Goal: Entertainment & Leisure: Consume media (video, audio)

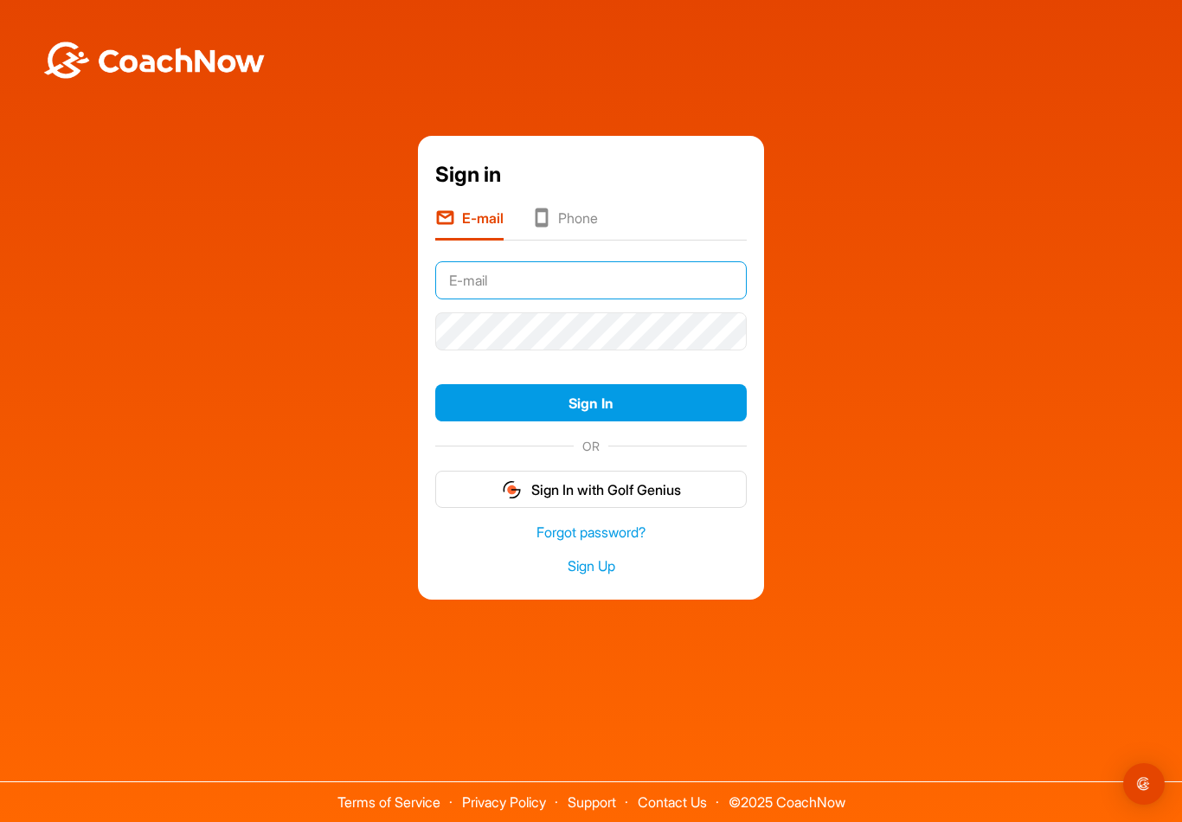
type input "[EMAIL_ADDRESS][DOMAIN_NAME]"
click at [591, 416] on button "Sign In" at bounding box center [591, 402] width 312 height 37
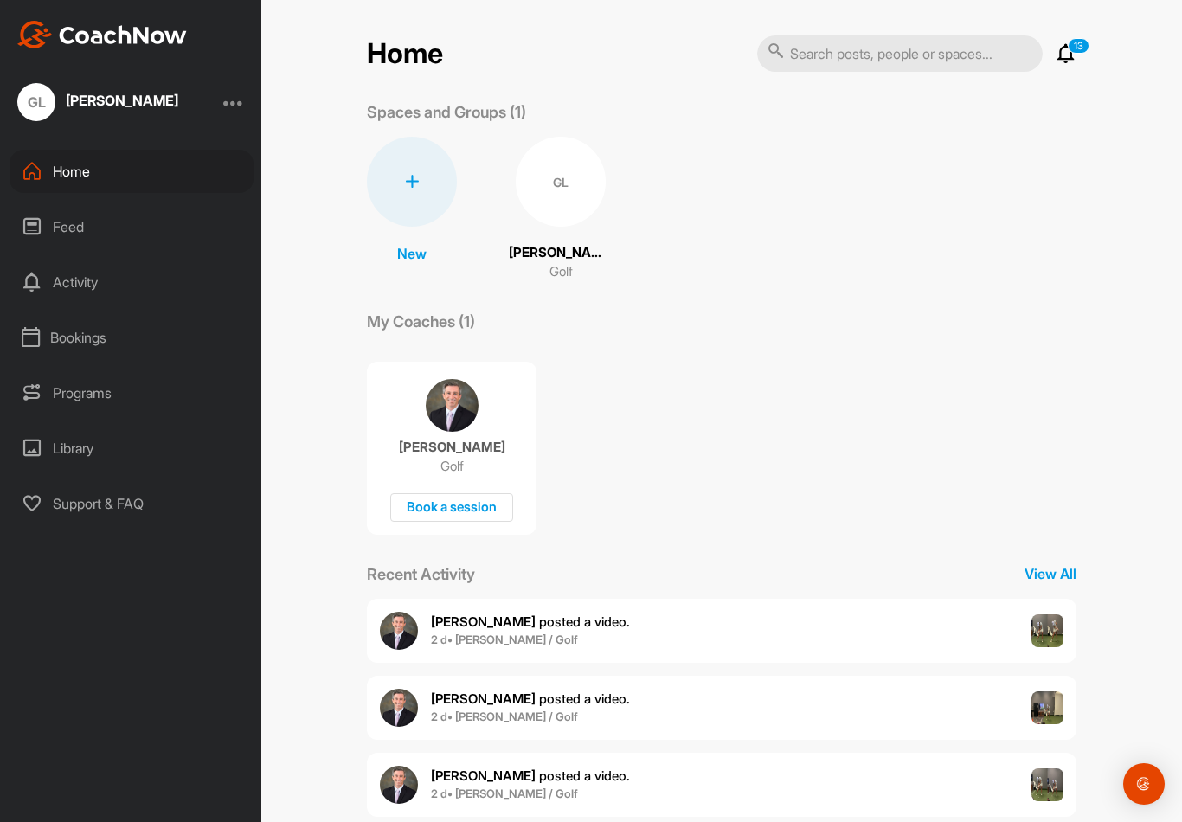
click at [135, 227] on div "Feed" at bounding box center [132, 226] width 244 height 43
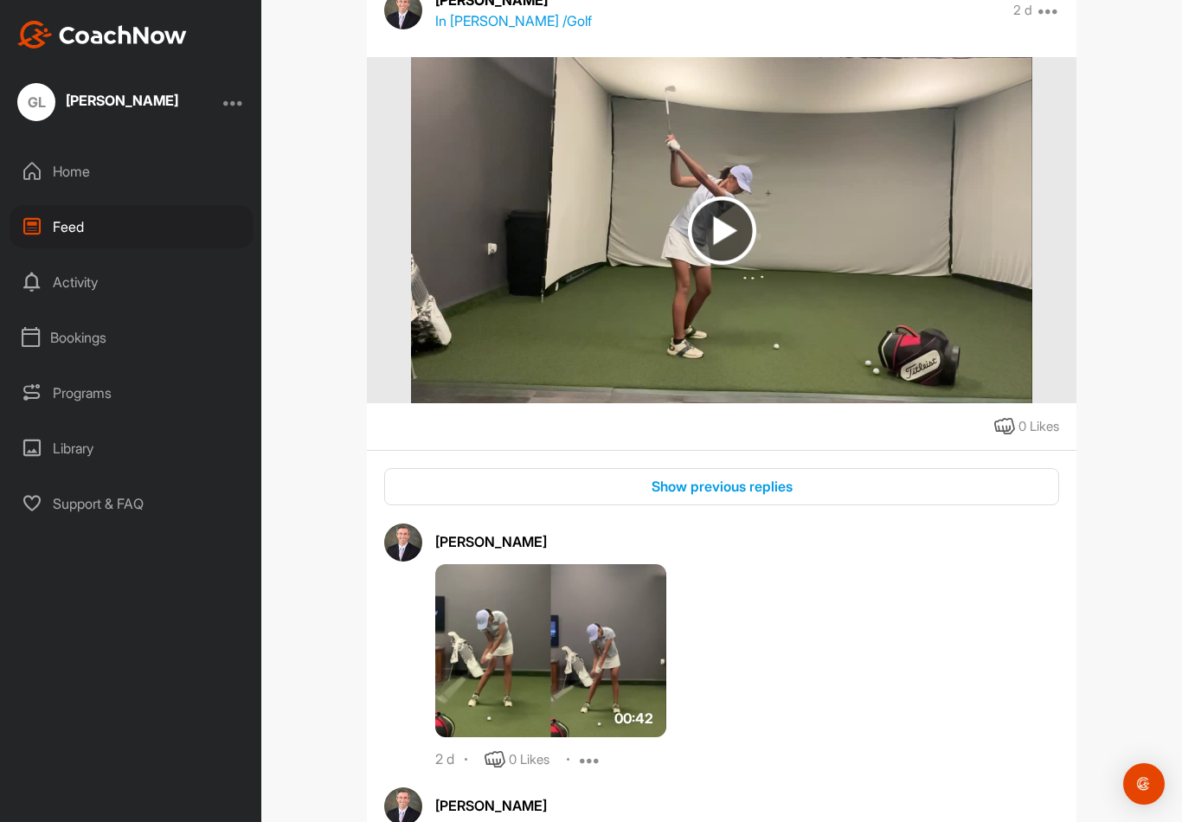
scroll to position [272, 0]
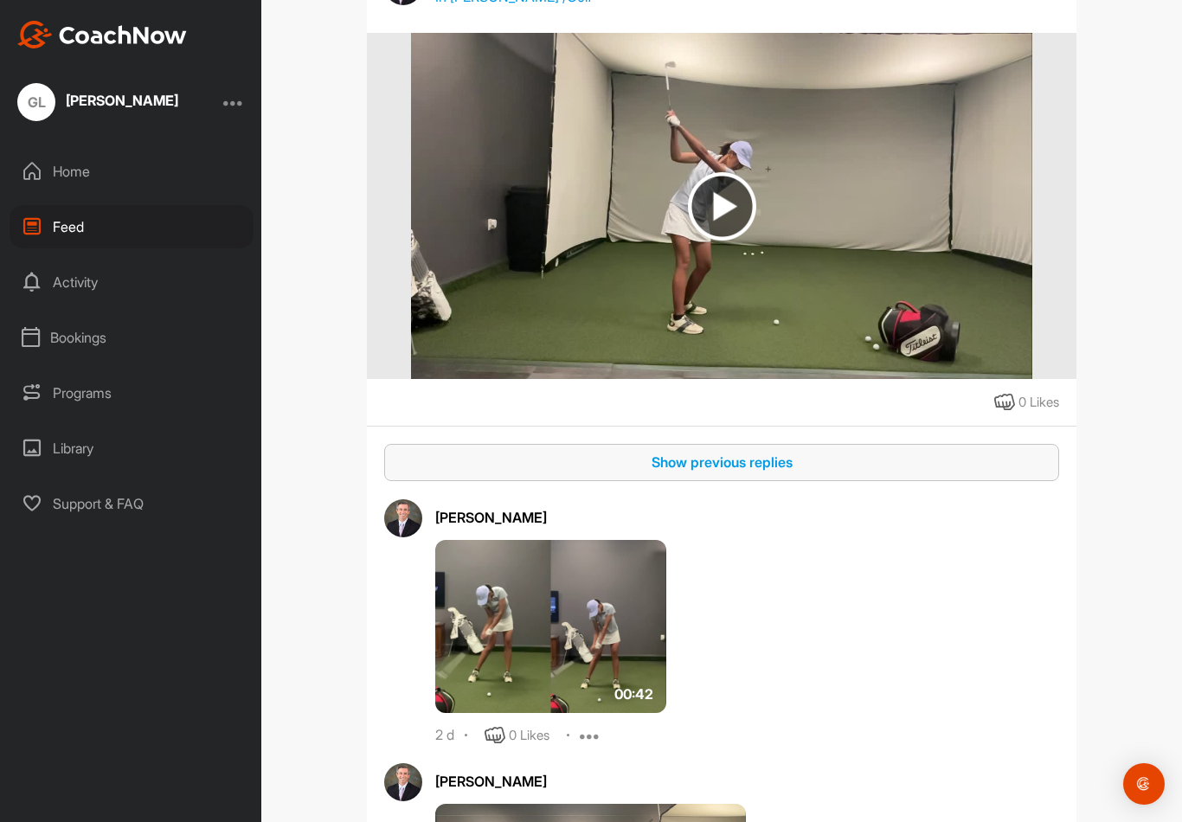
click at [770, 456] on div "Show previous replies" at bounding box center [721, 462] width 647 height 21
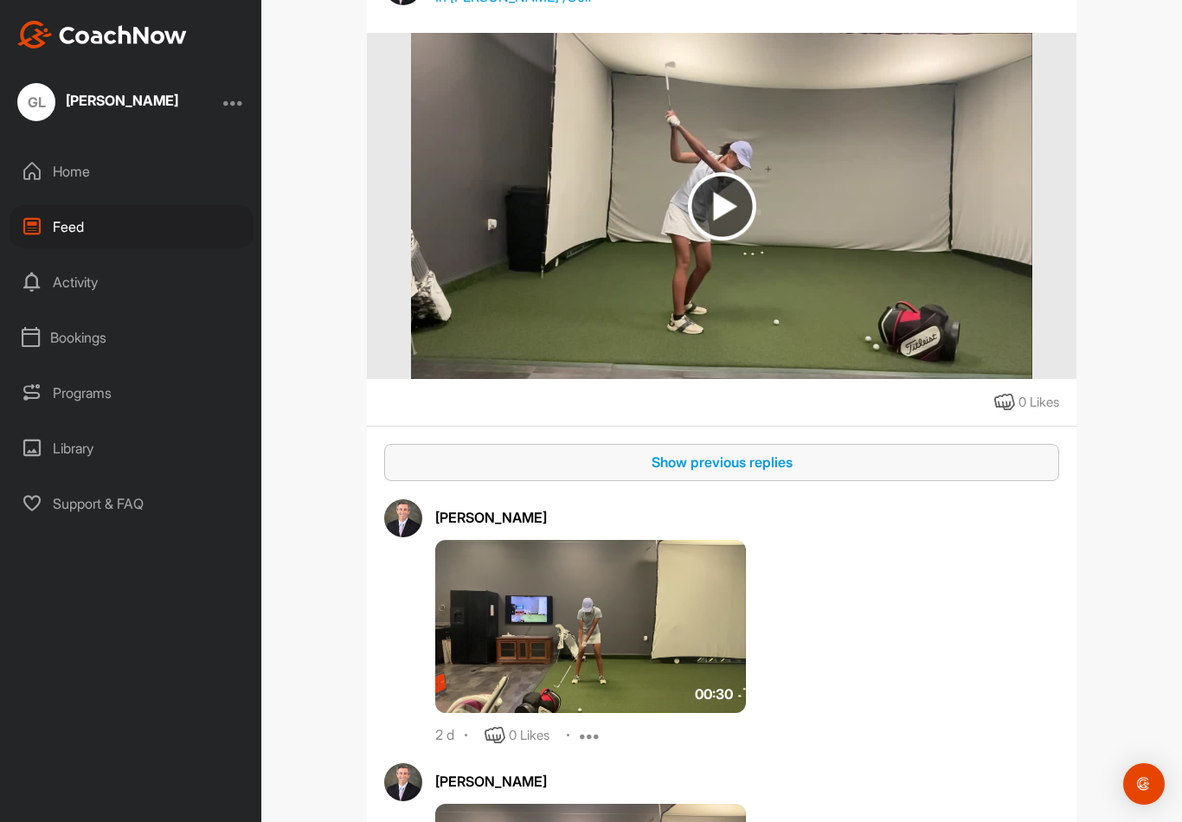
click at [738, 246] on img at bounding box center [721, 206] width 620 height 346
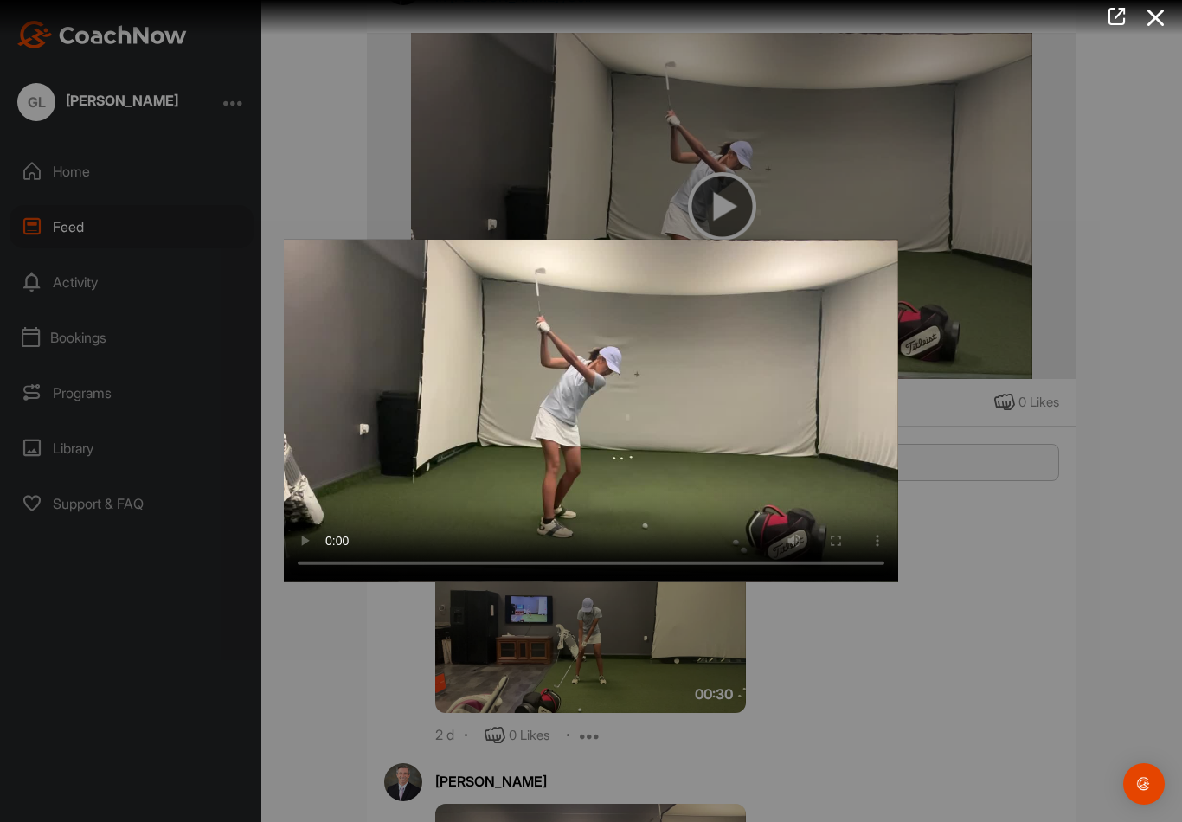
click at [653, 376] on video "Video Player" at bounding box center [591, 411] width 614 height 343
click at [838, 122] on div at bounding box center [591, 411] width 1182 height 822
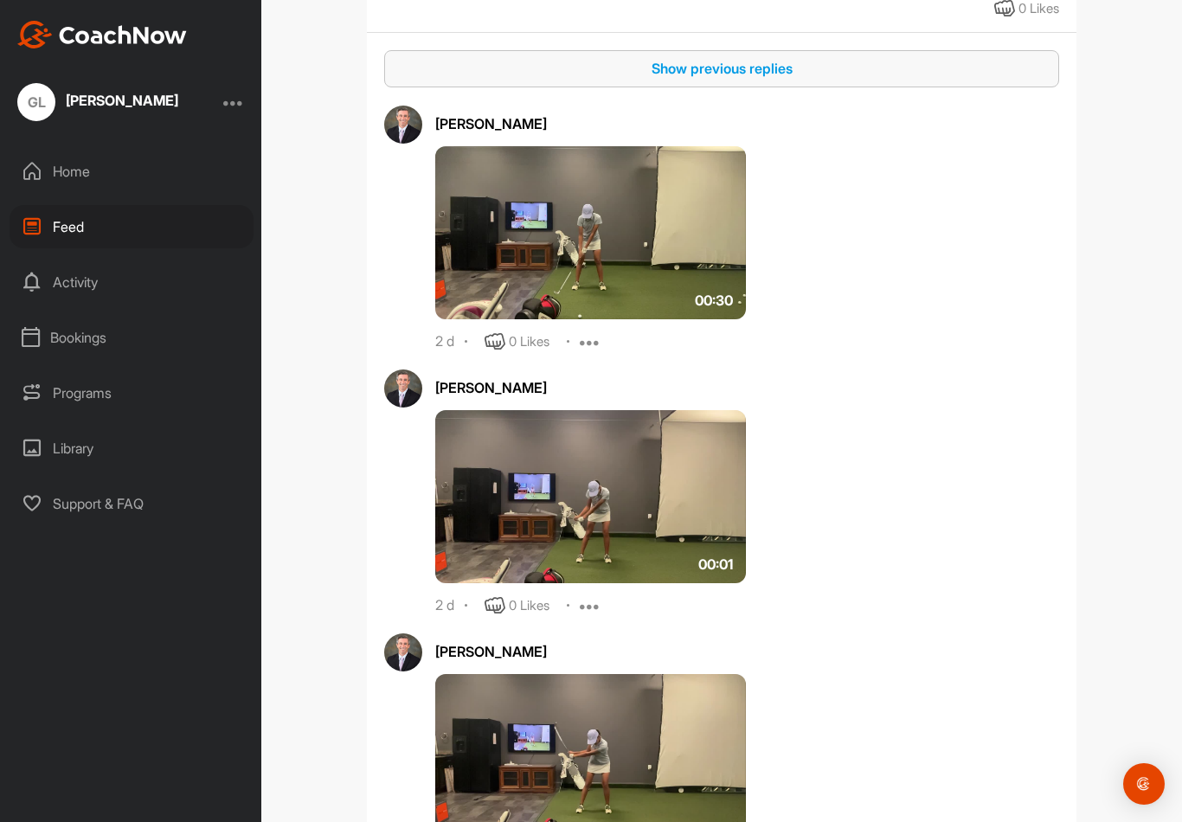
scroll to position [661, 0]
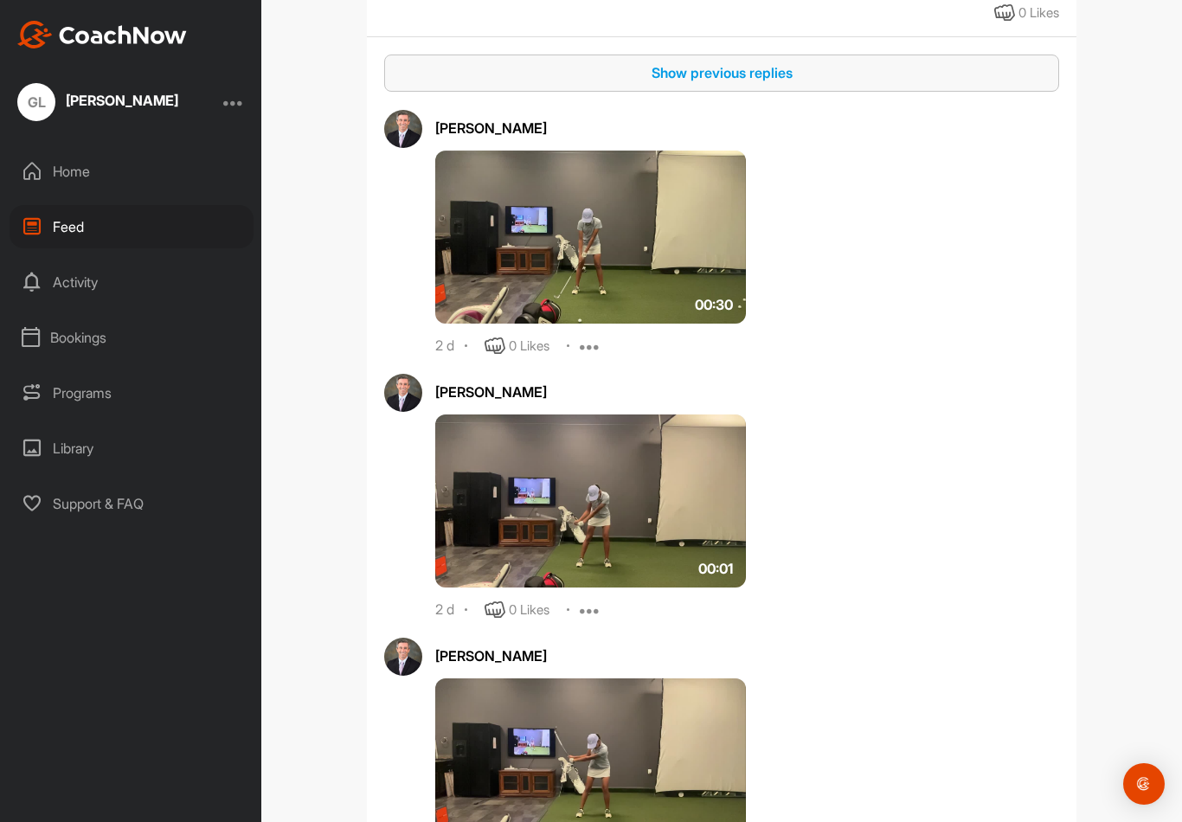
click at [706, 247] on img at bounding box center [590, 237] width 311 height 173
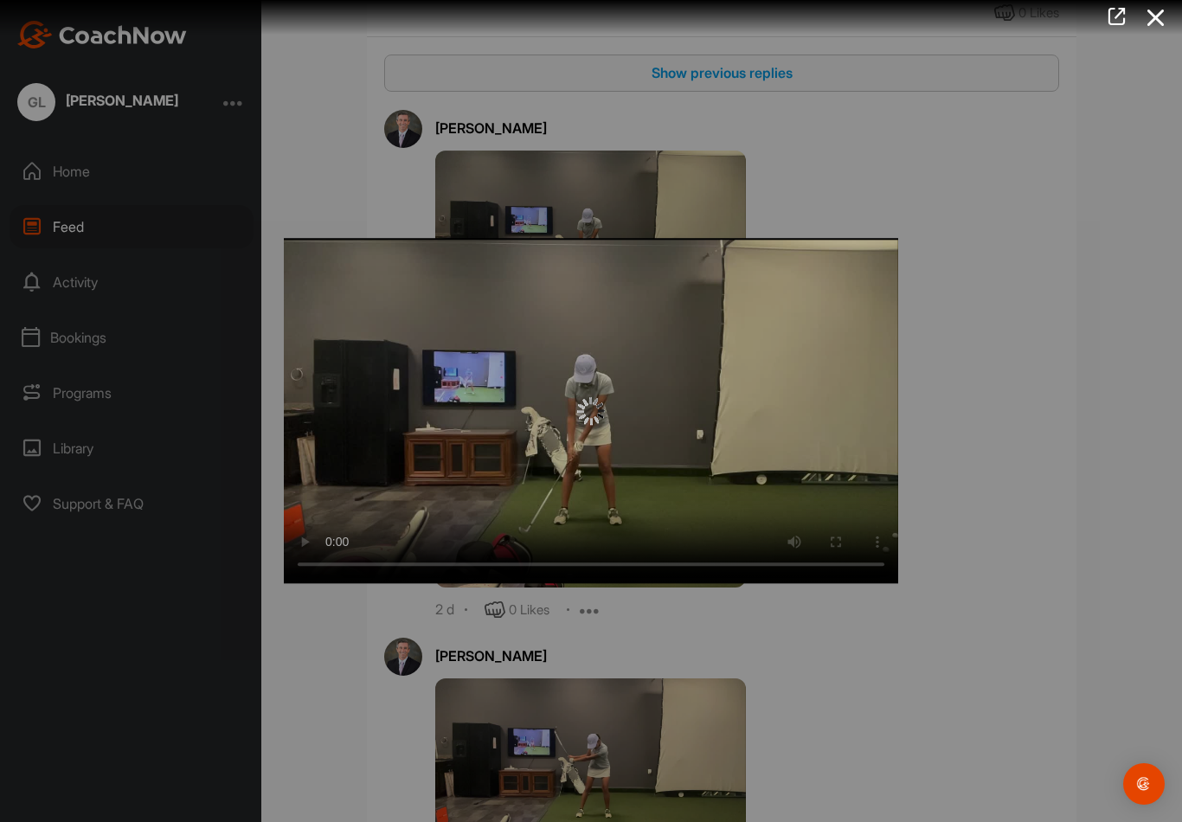
click at [603, 408] on img at bounding box center [591, 411] width 28 height 28
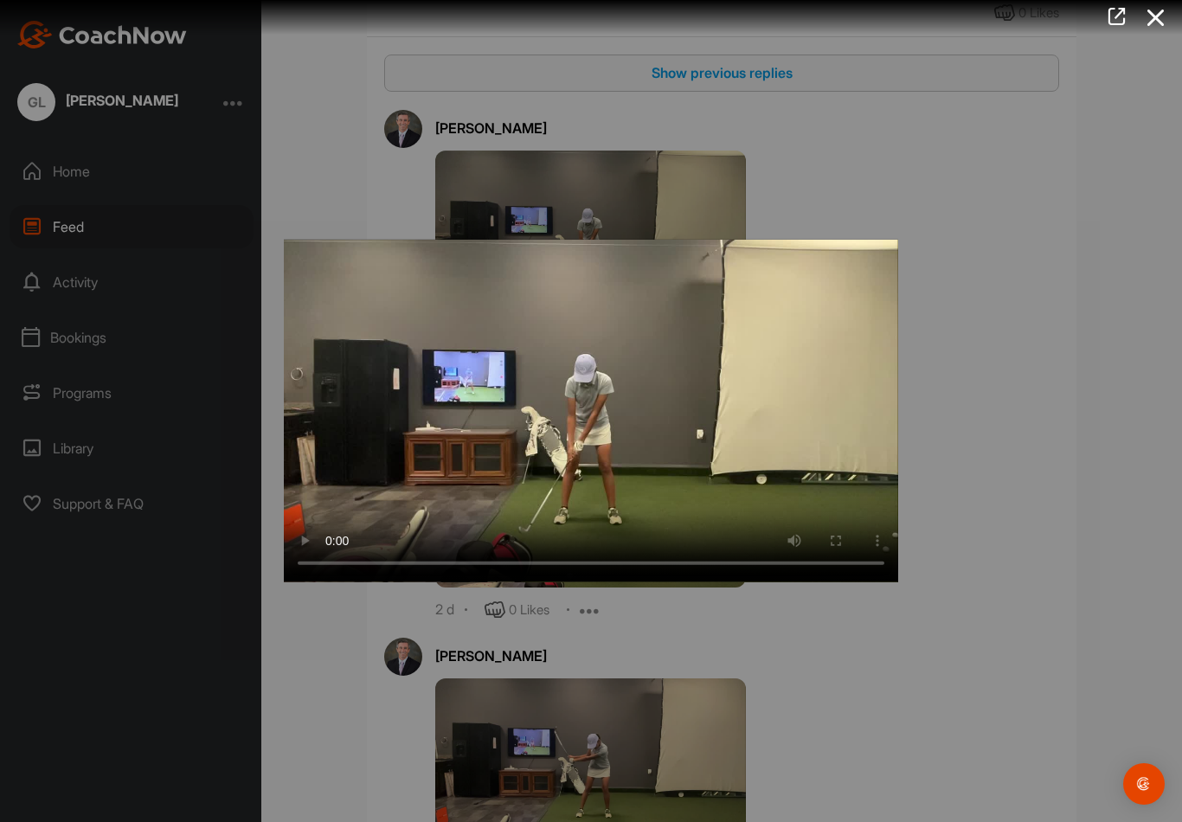
click at [615, 384] on video "Video Player" at bounding box center [591, 411] width 614 height 343
click at [526, 168] on div at bounding box center [591, 411] width 1182 height 822
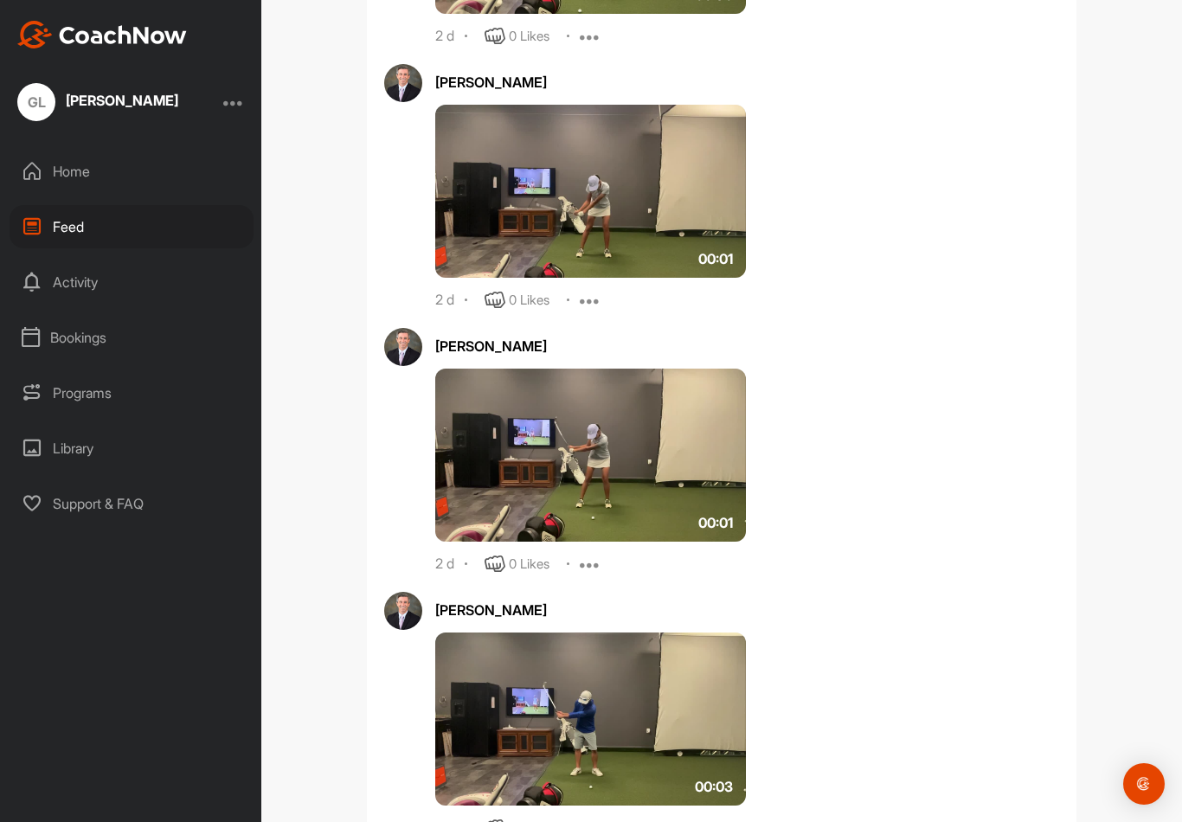
scroll to position [973, 0]
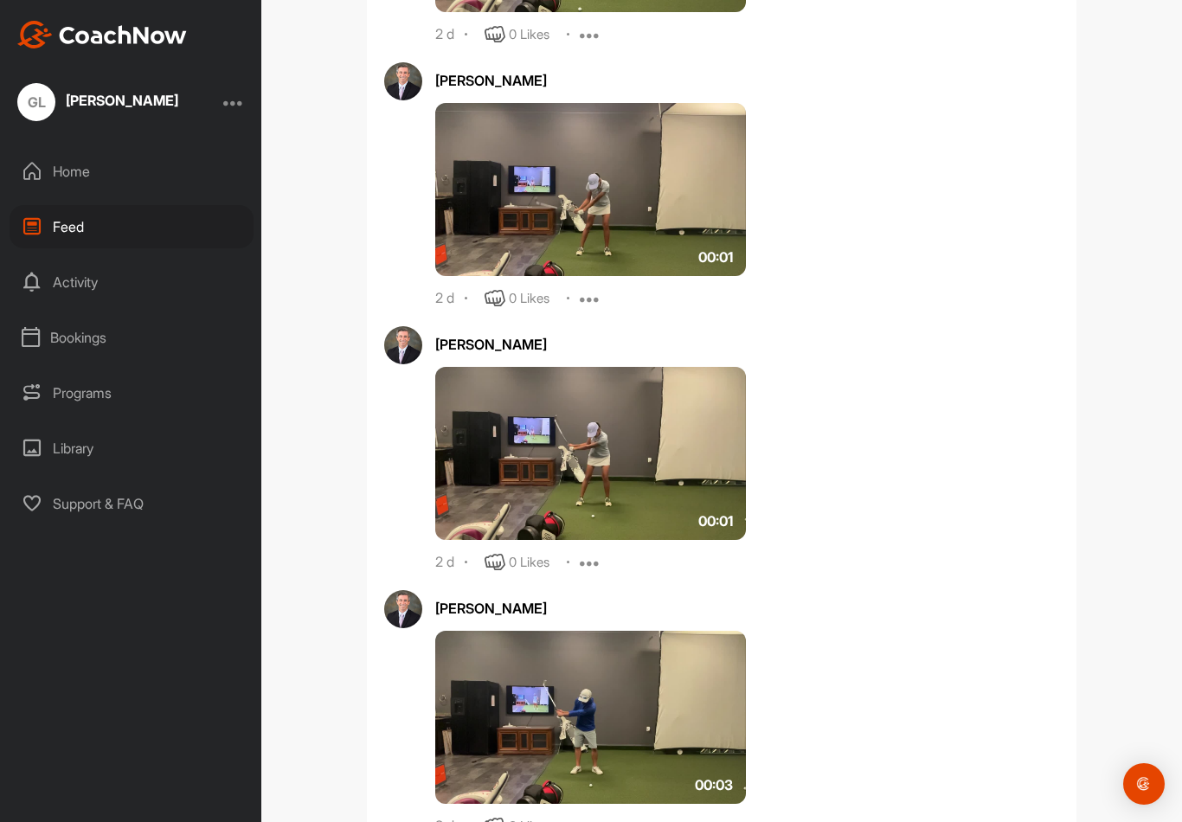
click at [705, 157] on img at bounding box center [590, 189] width 311 height 173
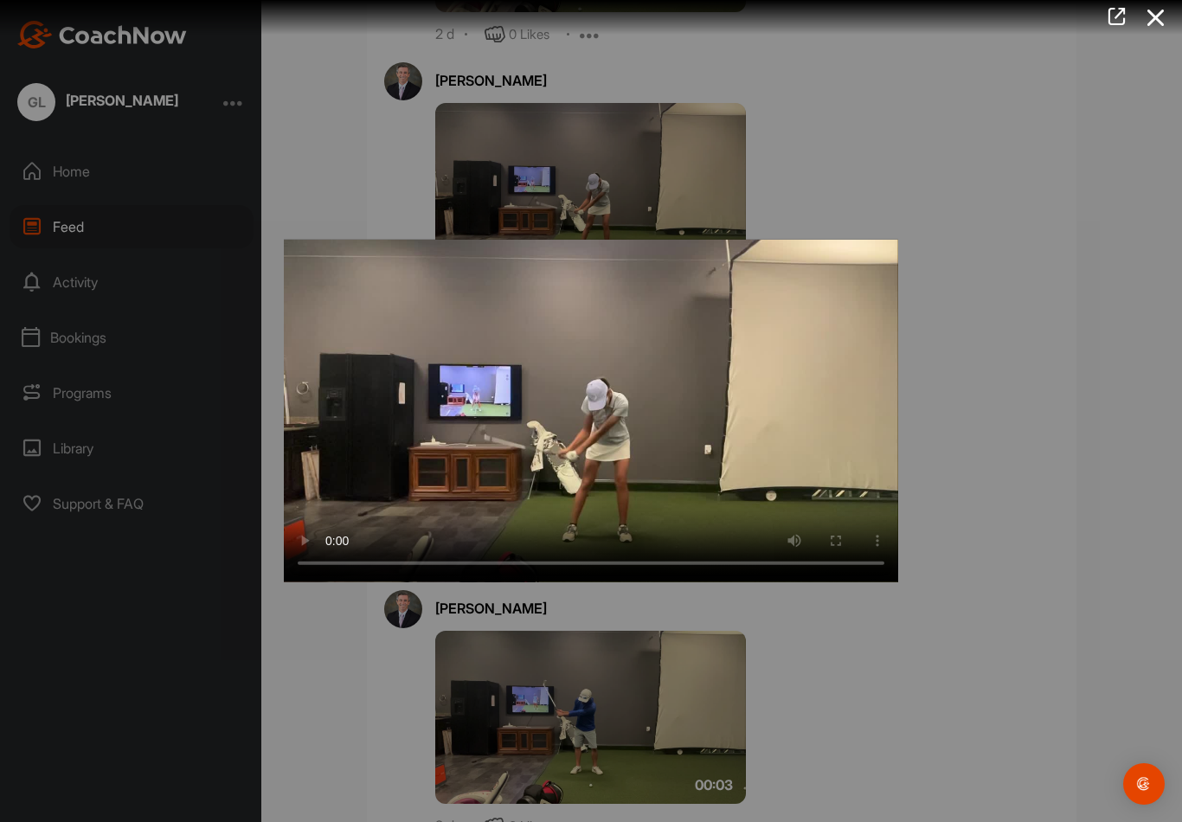
click at [615, 410] on video "Video Player" at bounding box center [591, 411] width 614 height 343
click at [591, 399] on video "Video Player" at bounding box center [591, 411] width 614 height 343
click at [758, 352] on video "Video Player" at bounding box center [591, 411] width 614 height 343
click at [957, 391] on div at bounding box center [591, 411] width 1182 height 822
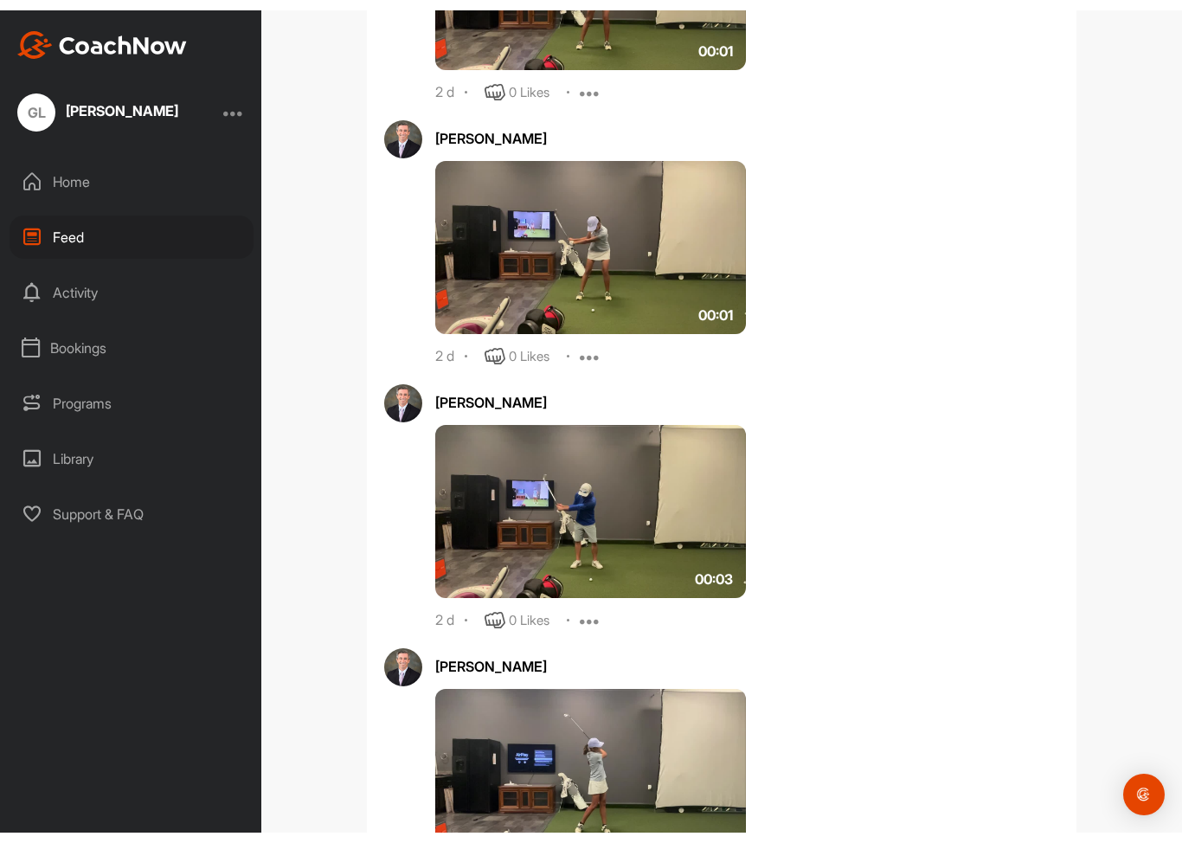
scroll to position [1163, 0]
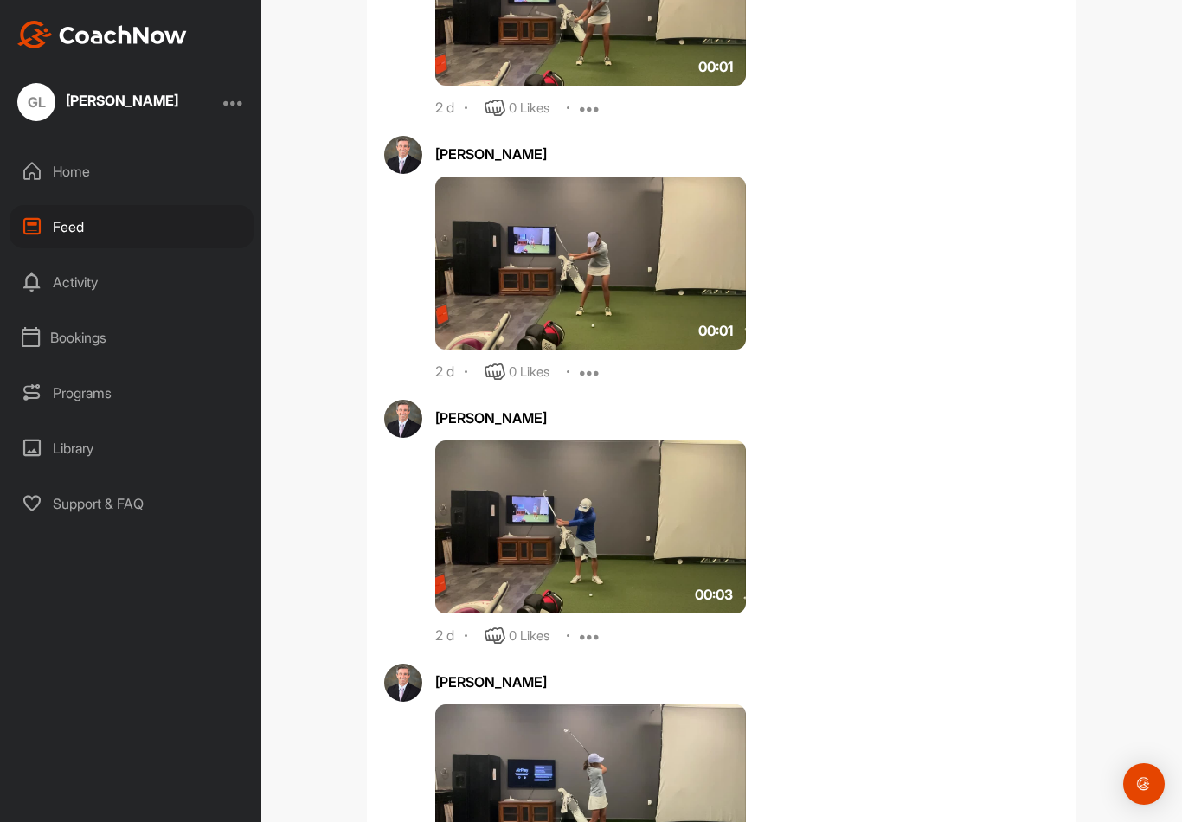
click at [697, 286] on img at bounding box center [590, 263] width 311 height 173
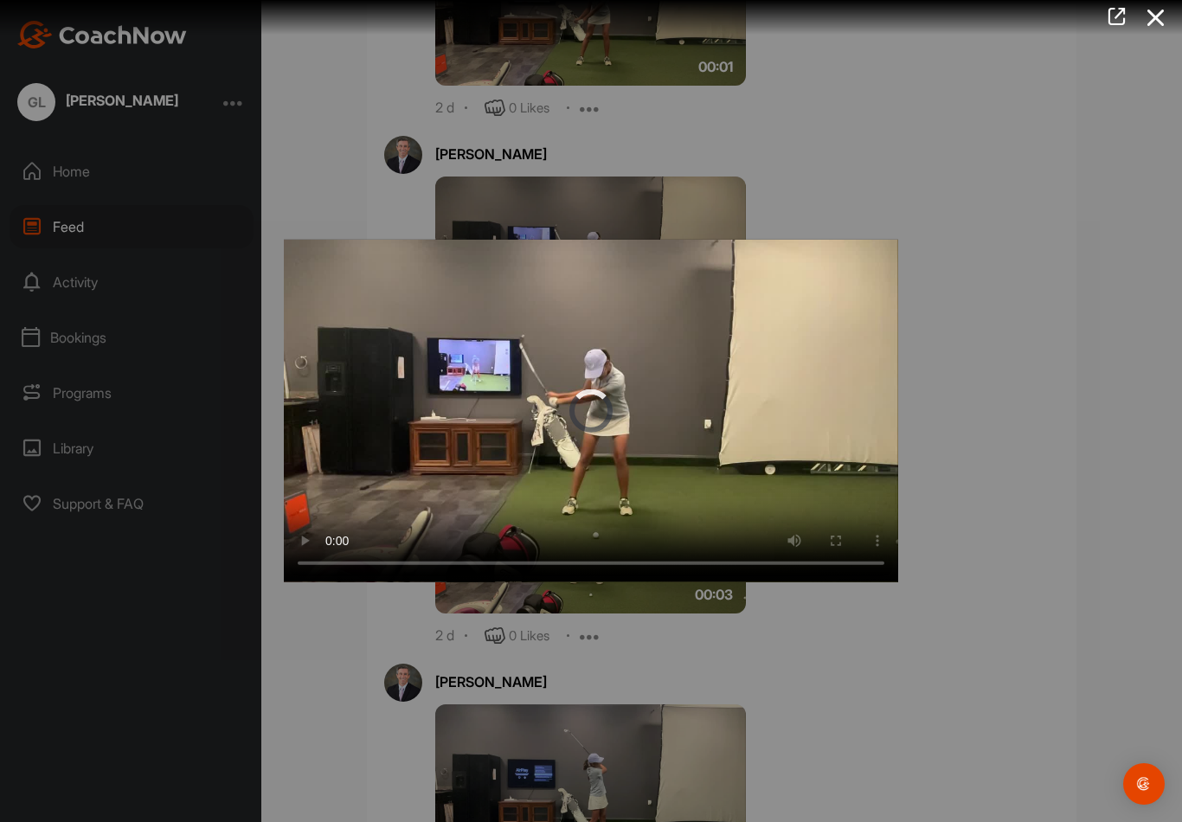
click at [635, 410] on video "Video Player" at bounding box center [591, 411] width 614 height 343
click at [963, 421] on div at bounding box center [591, 411] width 1182 height 822
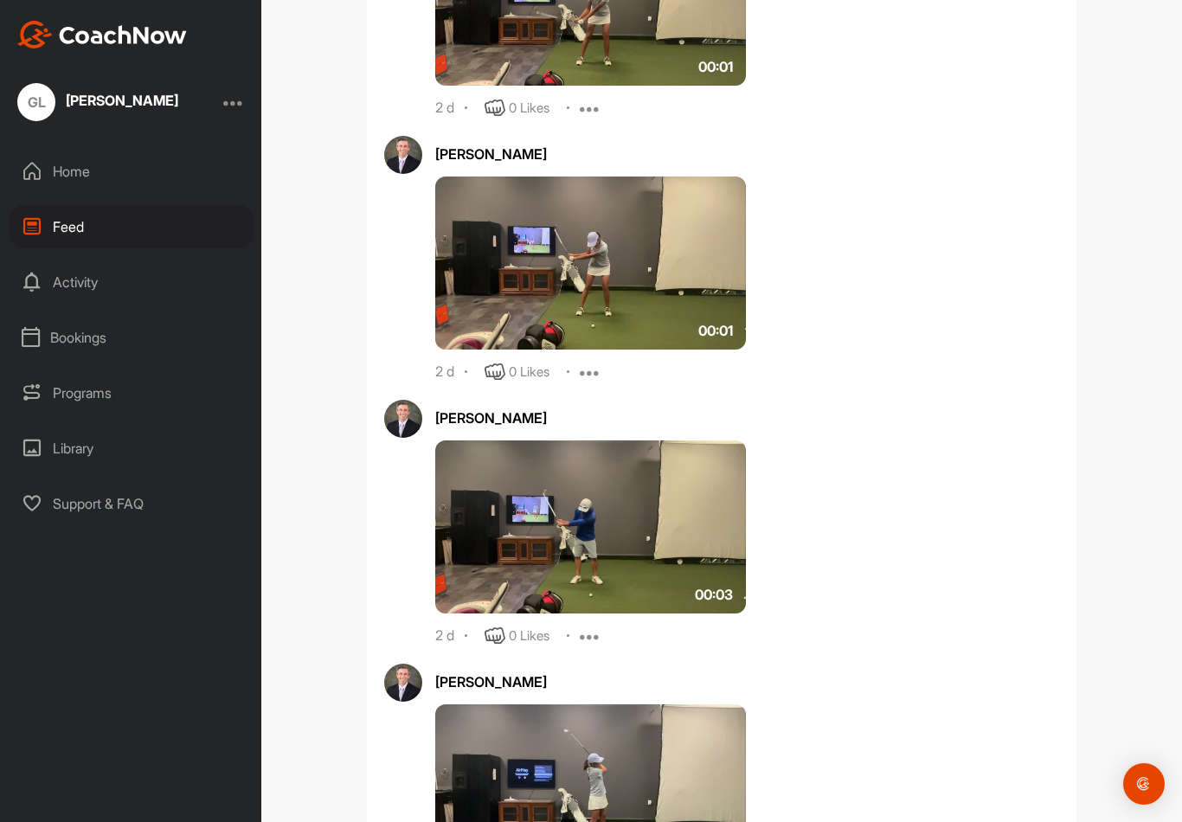
click at [638, 543] on img at bounding box center [590, 526] width 311 height 173
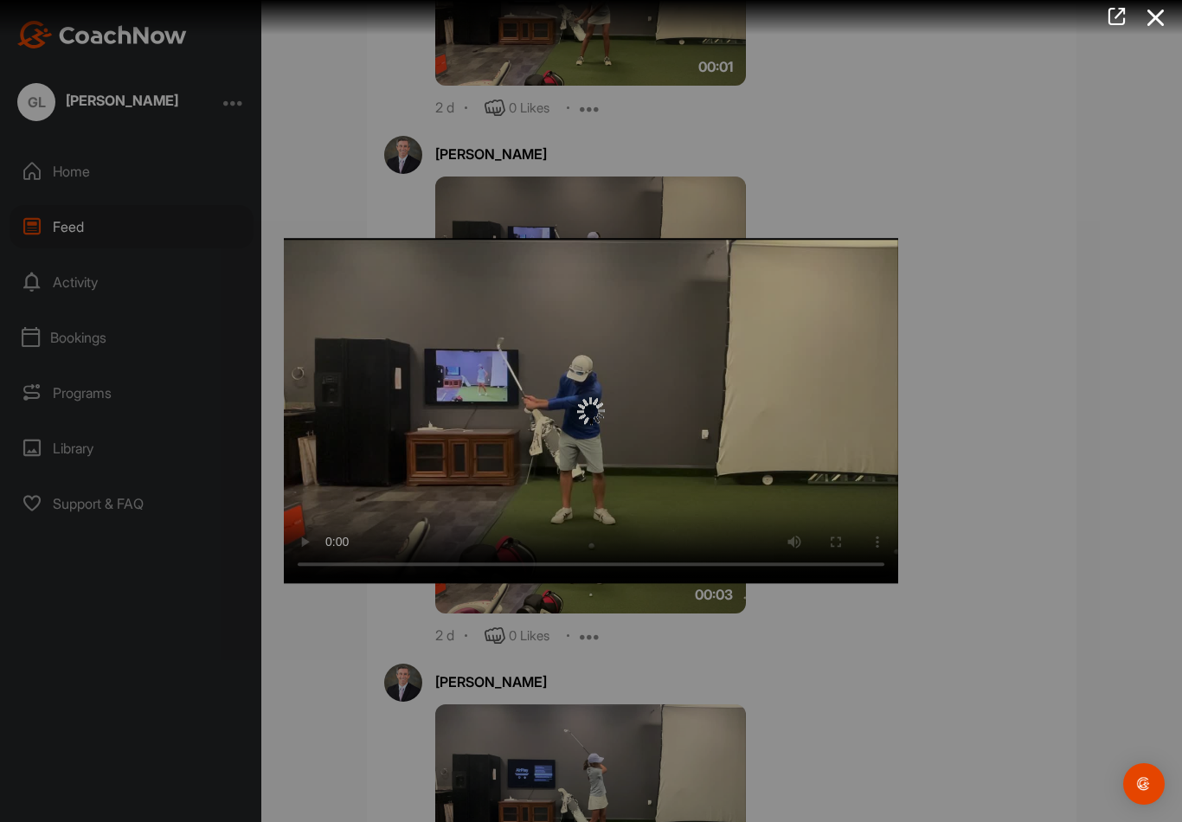
click at [582, 388] on div at bounding box center [591, 410] width 614 height 345
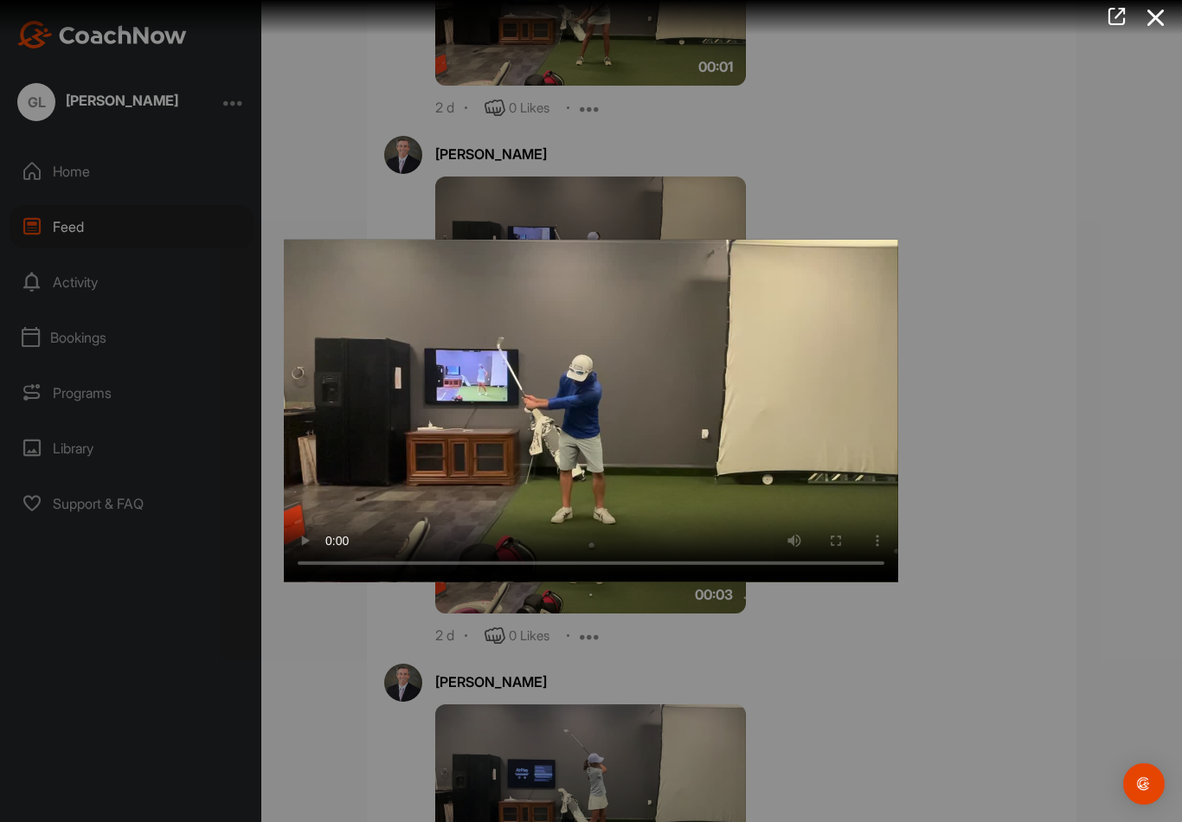
click at [592, 421] on video "Video Player" at bounding box center [591, 411] width 614 height 343
click at [296, 255] on video "Video Player" at bounding box center [591, 411] width 614 height 343
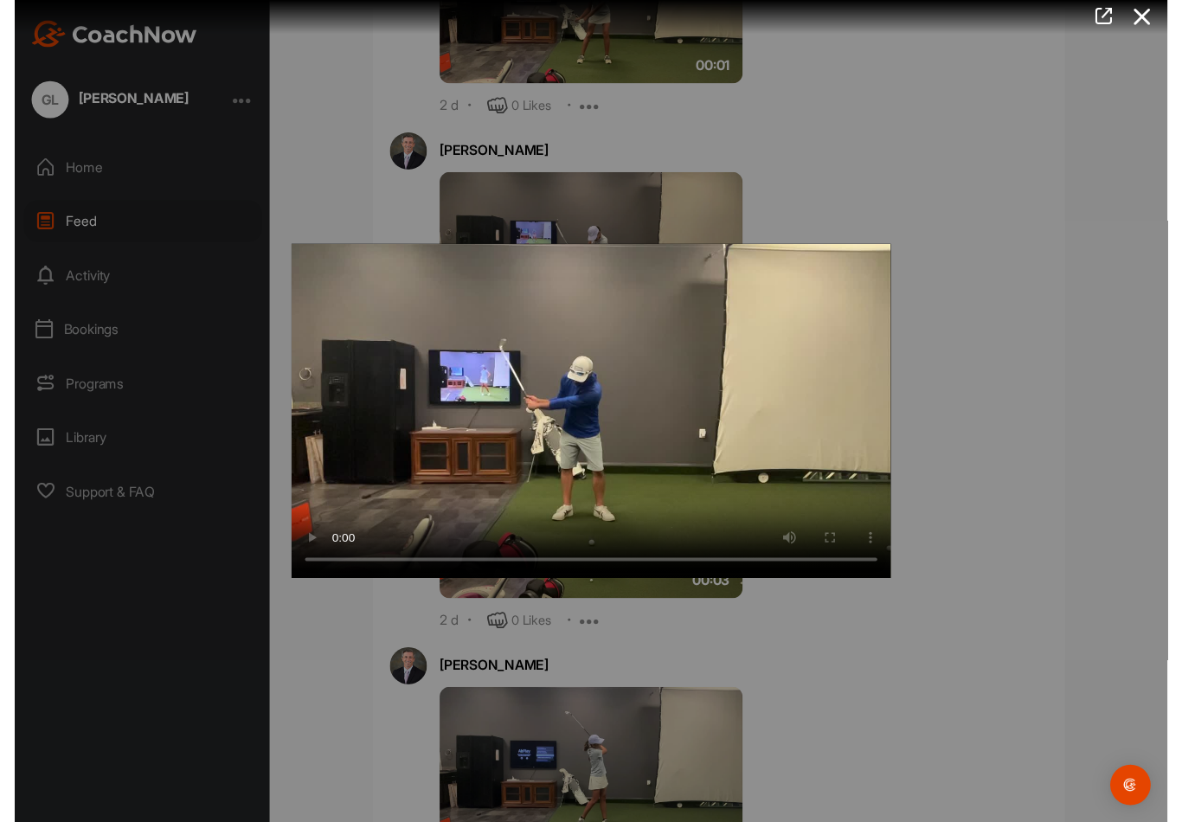
scroll to position [21, 0]
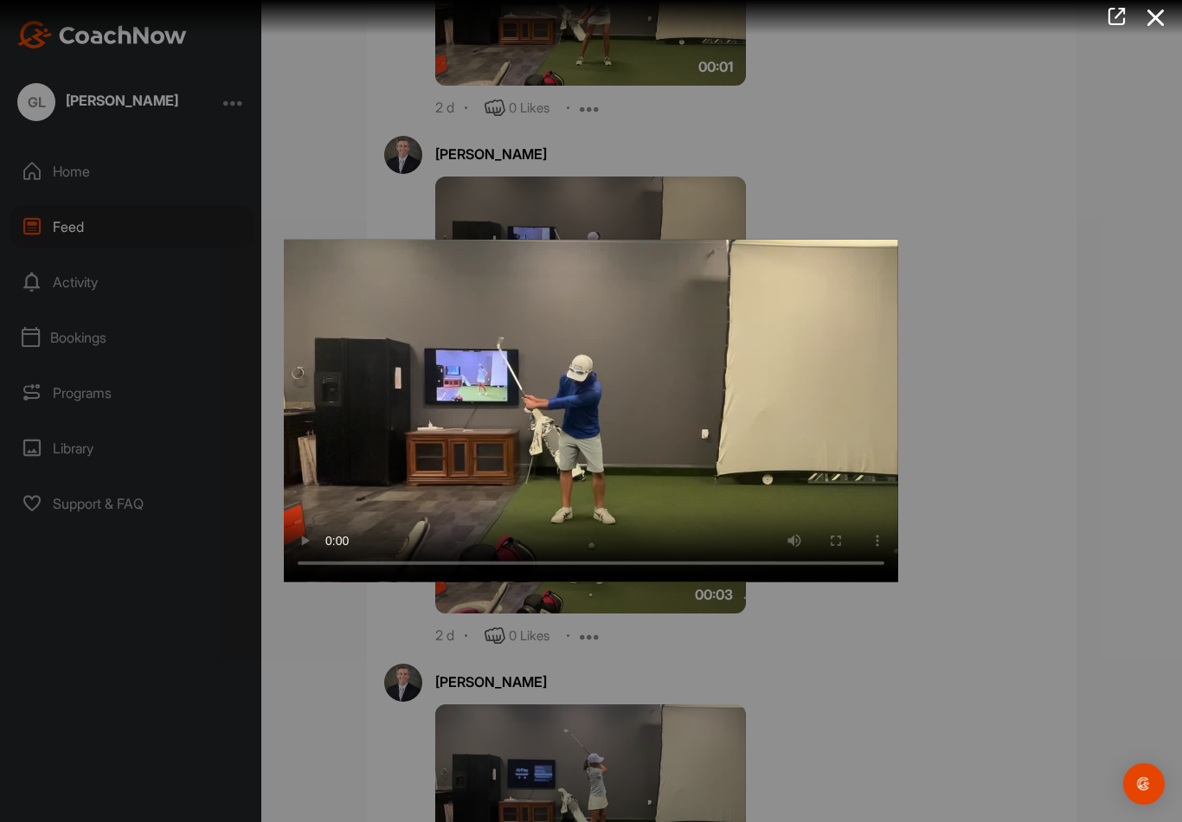
click at [900, 83] on div at bounding box center [591, 411] width 1182 height 822
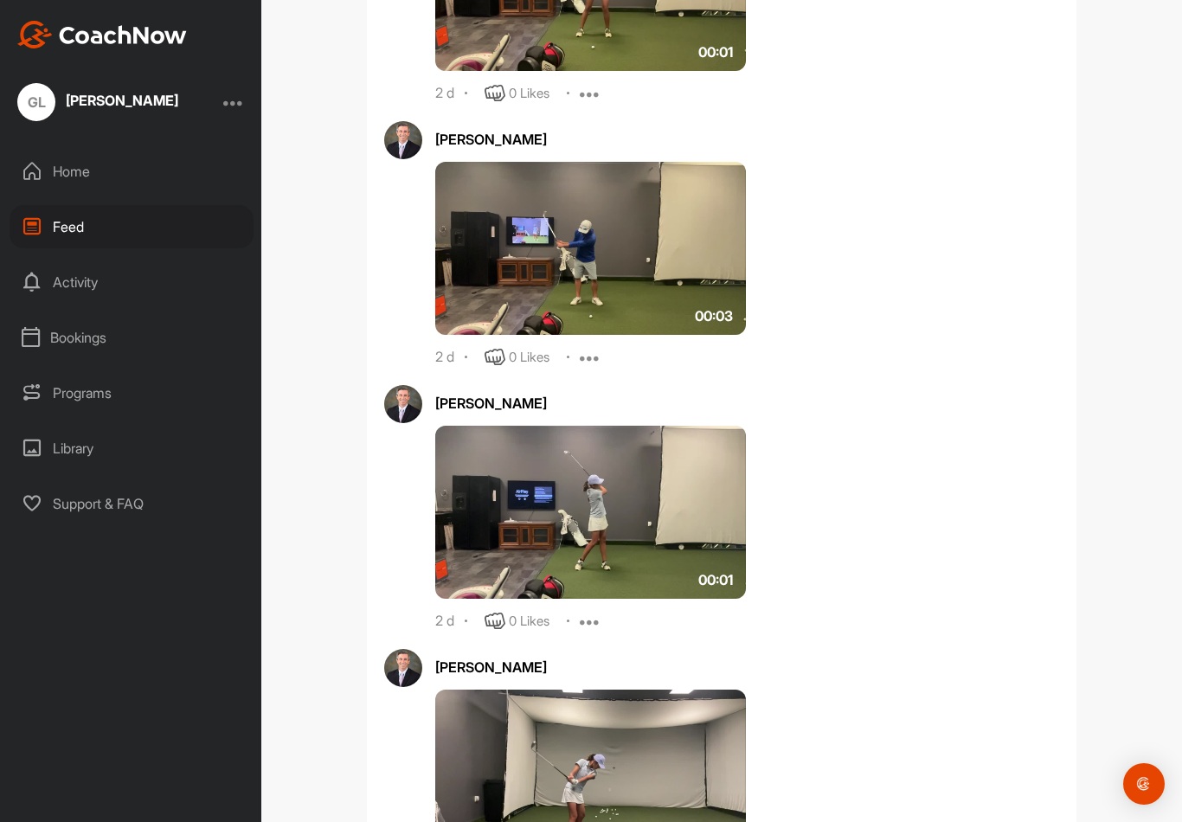
scroll to position [1571, 0]
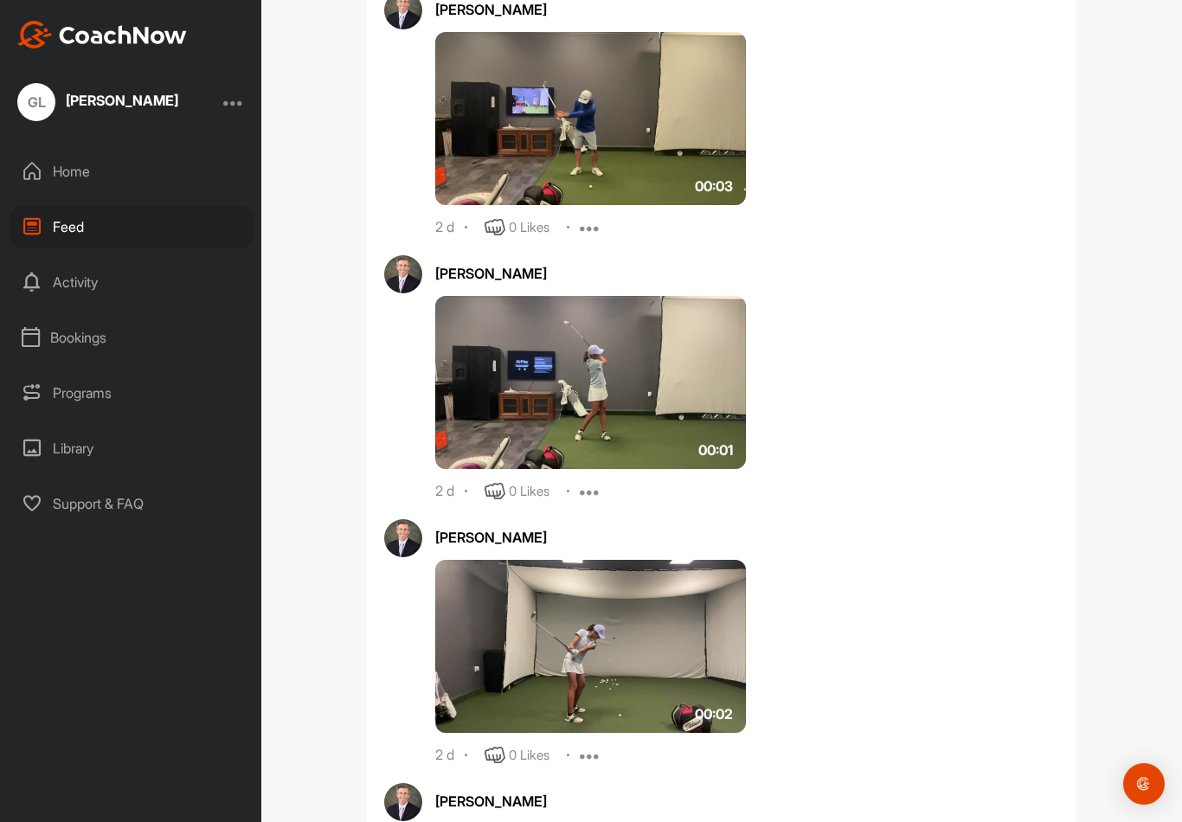
click at [659, 378] on img at bounding box center [590, 382] width 311 height 173
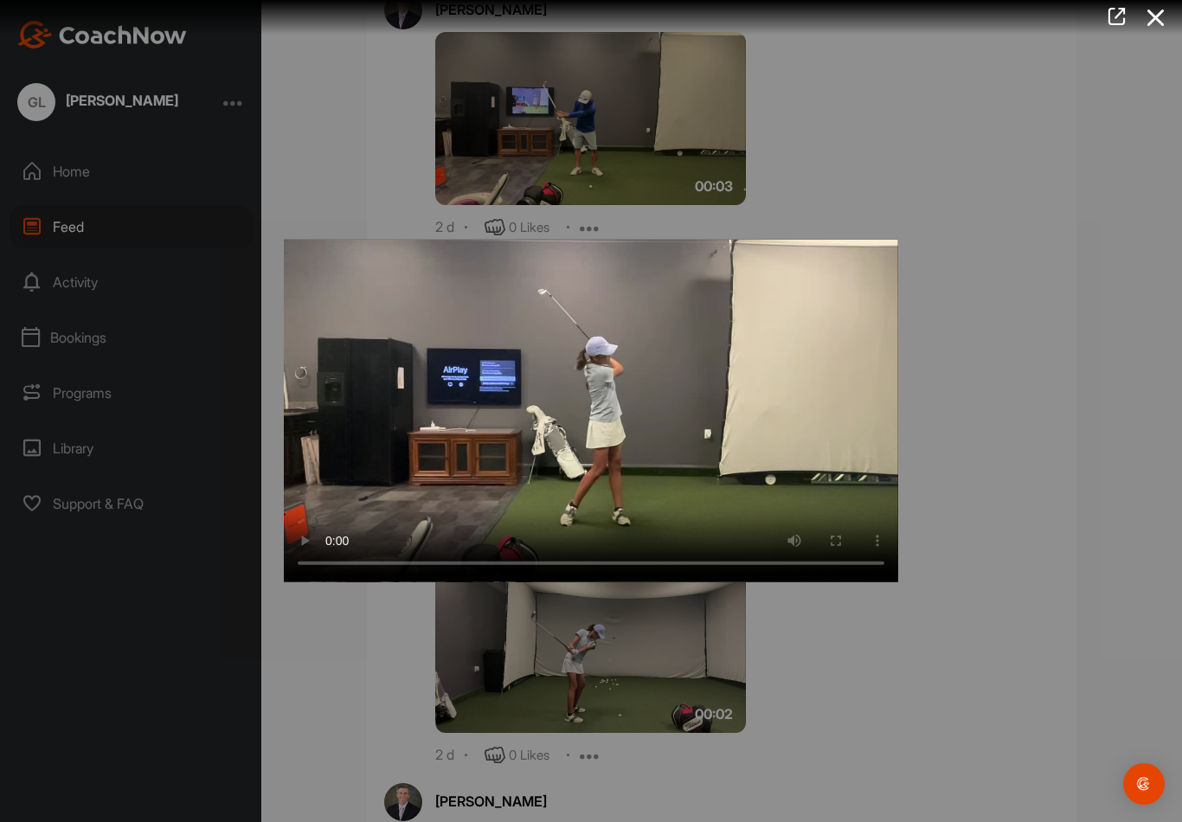
click at [604, 413] on video "Video Player" at bounding box center [591, 411] width 614 height 343
drag, startPoint x: 800, startPoint y: 563, endPoint x: 337, endPoint y: 540, distance: 464.4
click at [337, 540] on video "Video Player" at bounding box center [591, 411] width 614 height 343
click at [1023, 151] on div at bounding box center [591, 411] width 1182 height 822
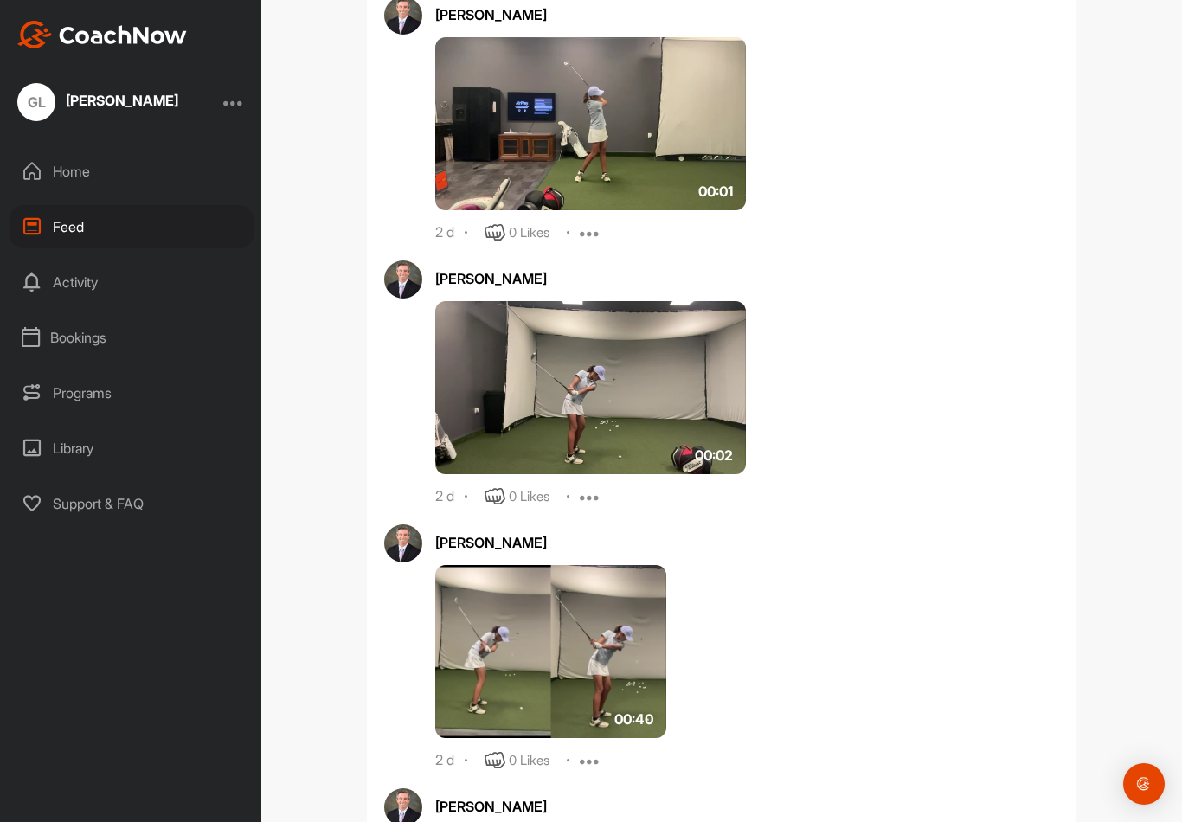
scroll to position [1830, 0]
click at [621, 412] on img at bounding box center [590, 387] width 311 height 173
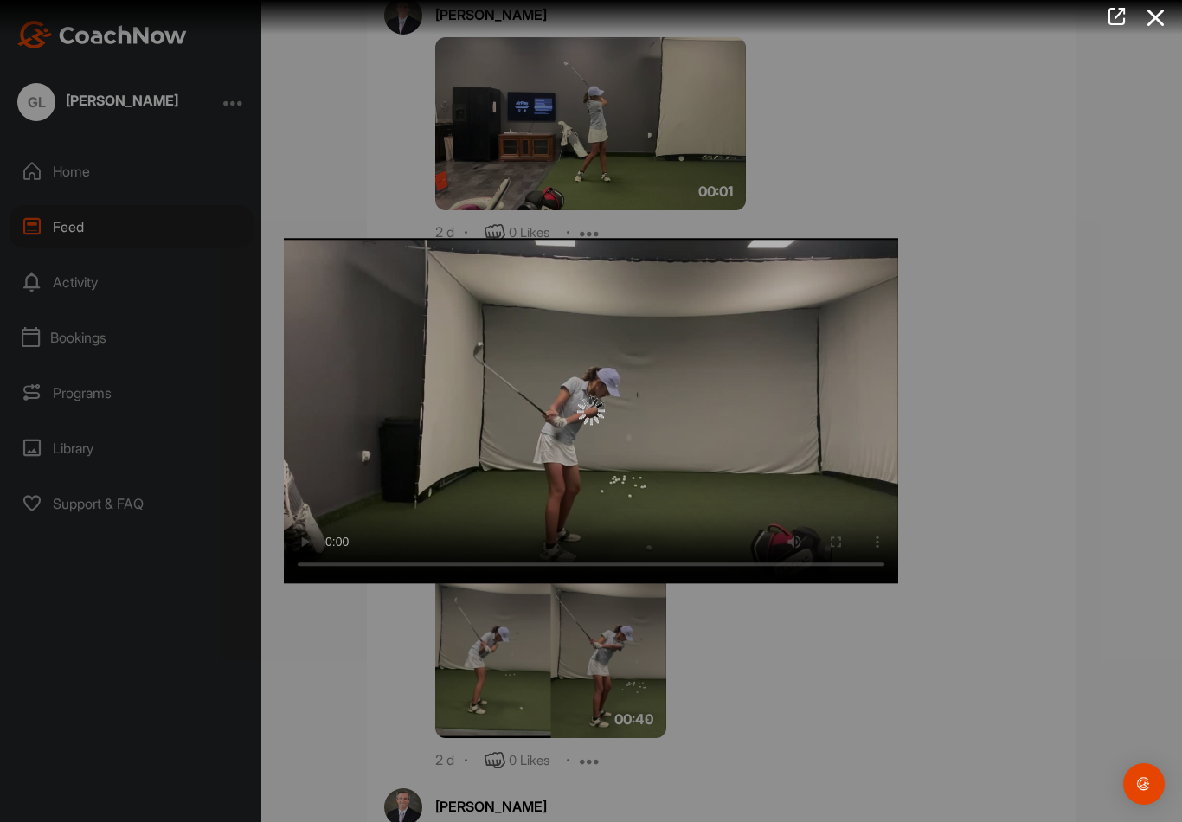
click at [621, 412] on div at bounding box center [591, 411] width 614 height 28
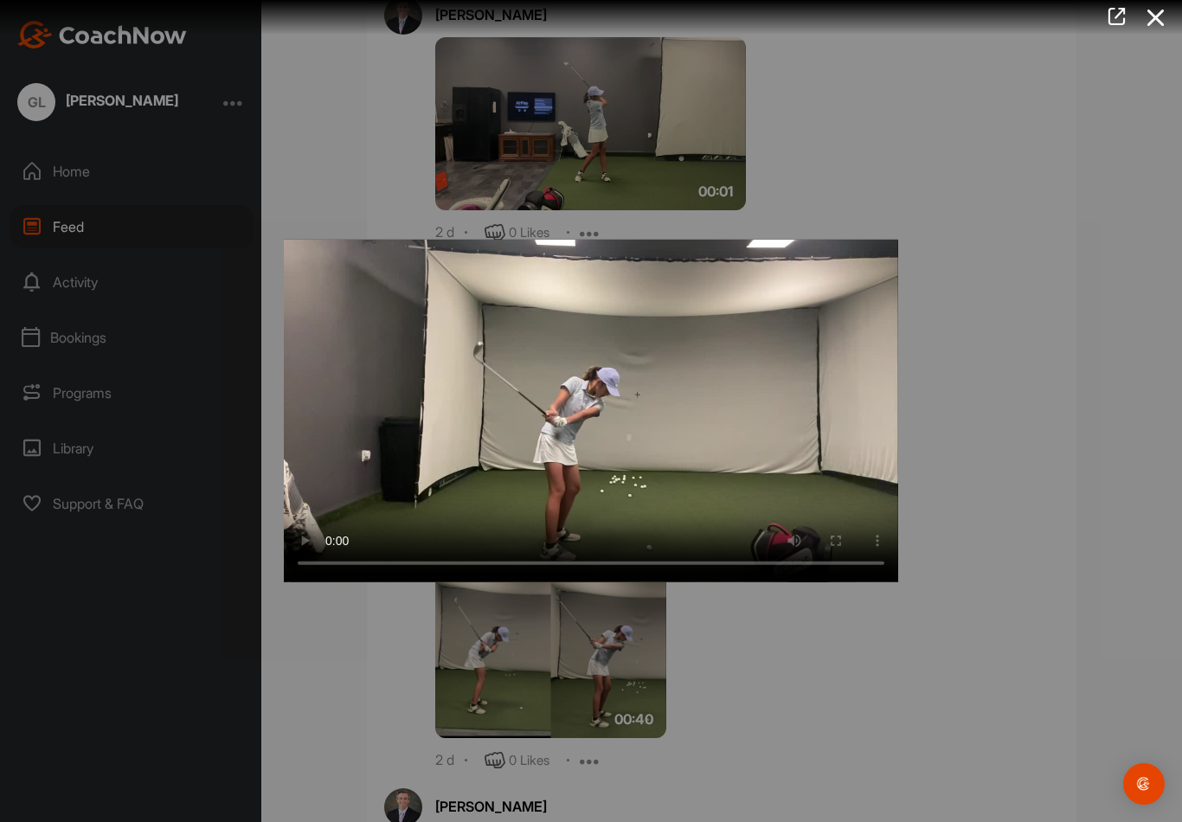
click at [604, 408] on video "Video Player" at bounding box center [591, 411] width 614 height 343
click at [827, 461] on video "Video Player" at bounding box center [591, 411] width 614 height 343
click at [868, 115] on div at bounding box center [591, 411] width 1182 height 822
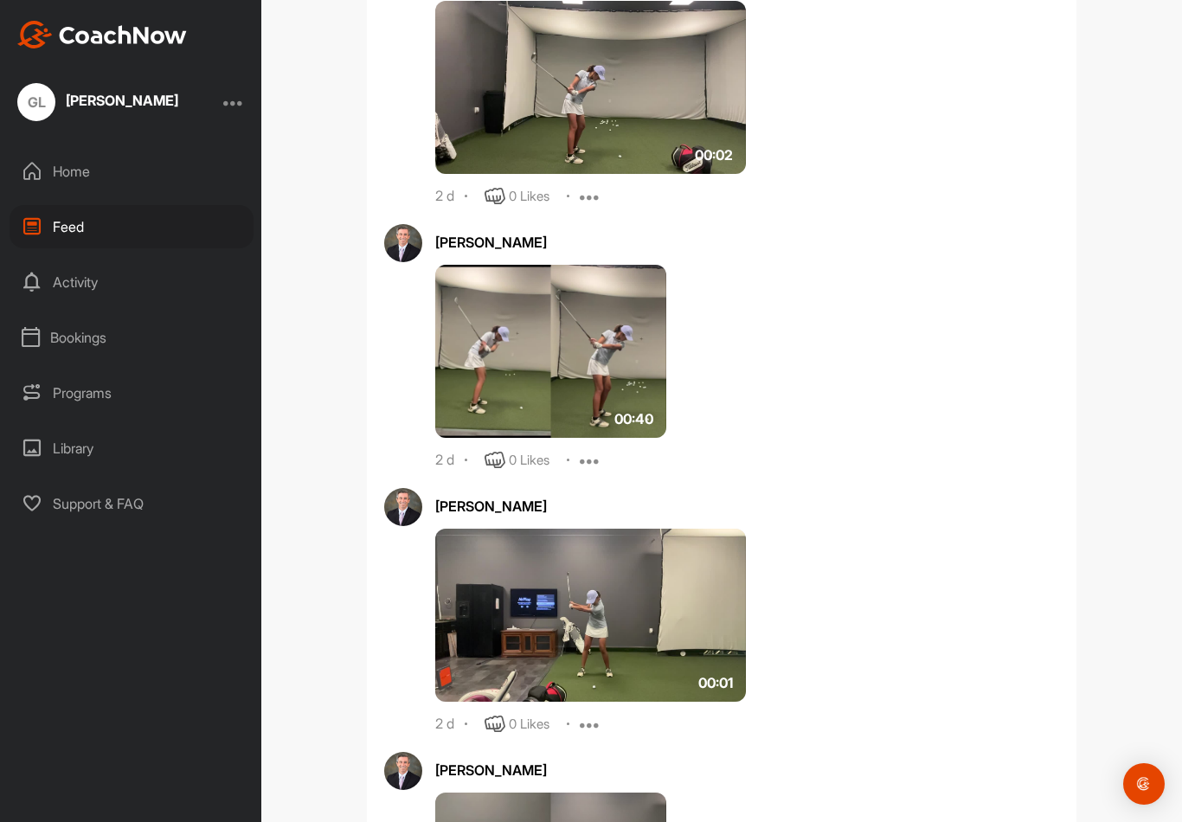
scroll to position [2135, 0]
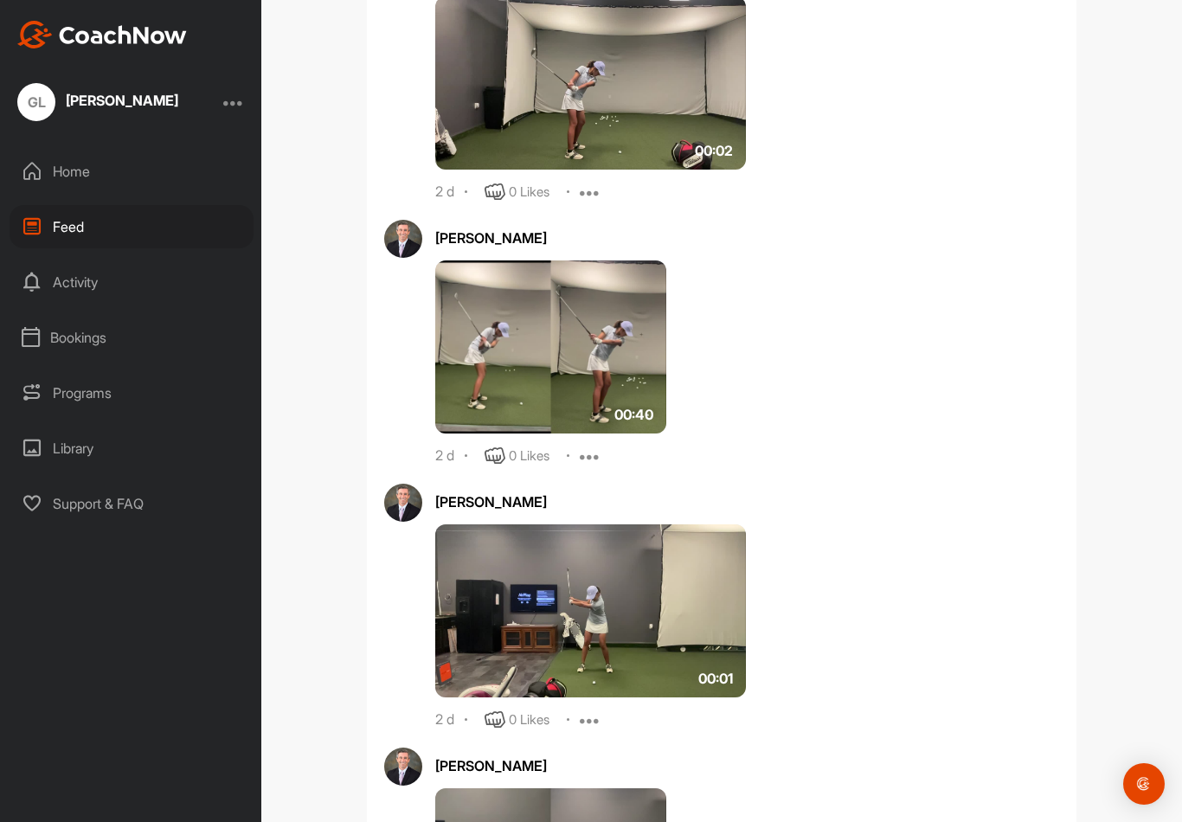
click at [609, 315] on img at bounding box center [550, 346] width 231 height 173
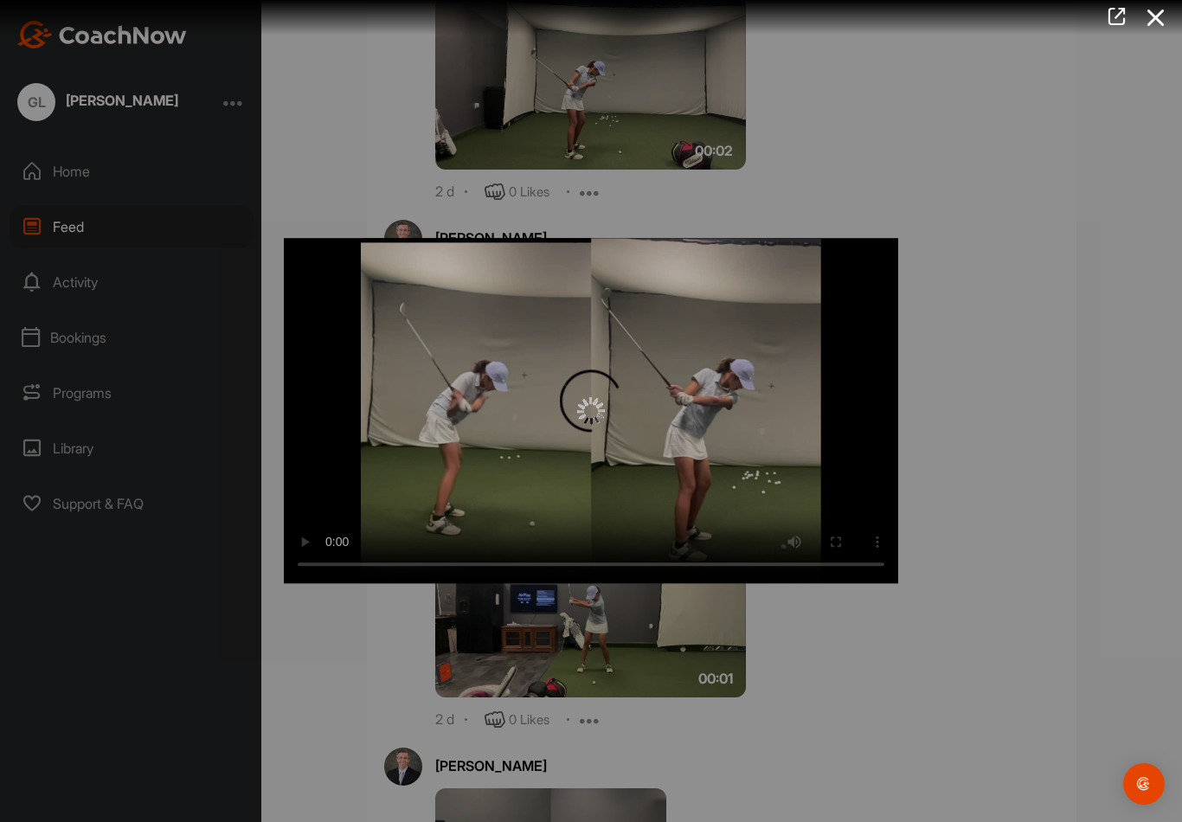
click at [635, 406] on div at bounding box center [591, 411] width 614 height 28
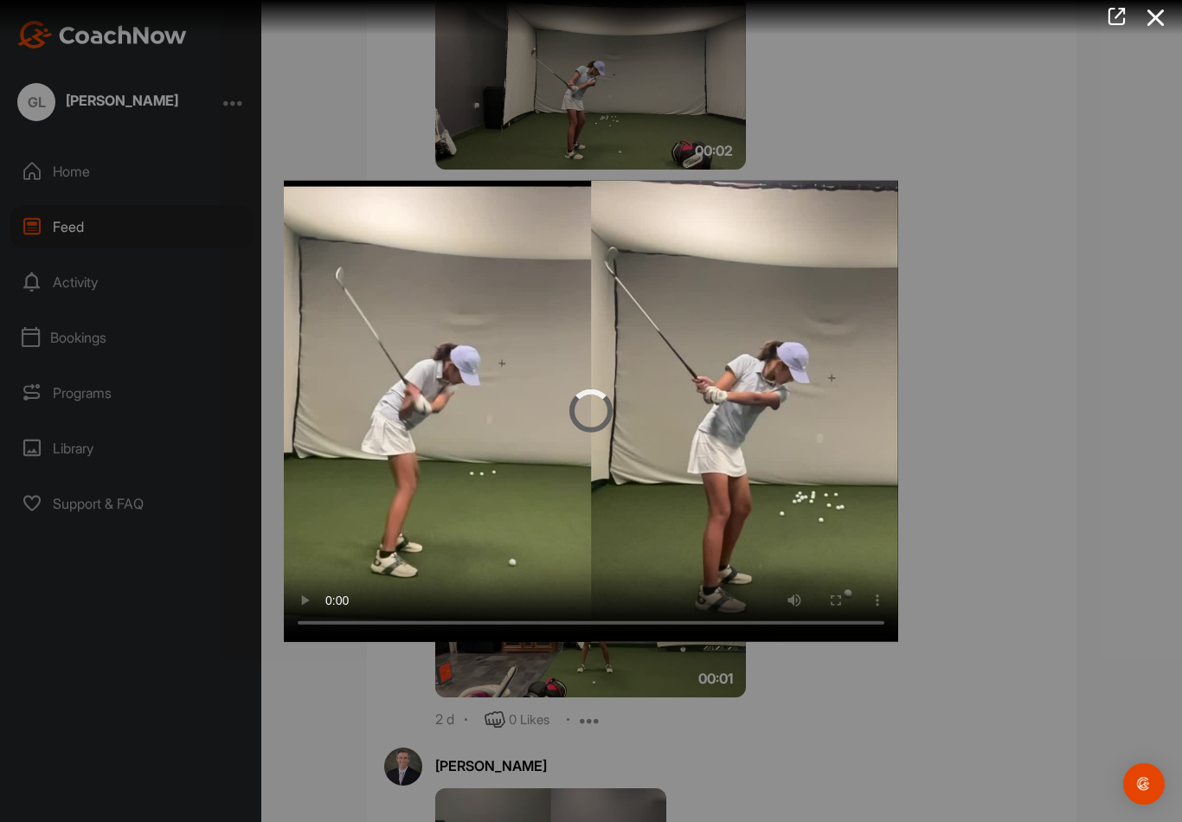
click at [641, 423] on video "Video Player" at bounding box center [591, 411] width 614 height 461
click at [652, 541] on video "Video Player" at bounding box center [591, 411] width 614 height 461
click at [626, 553] on video "Video Player" at bounding box center [591, 411] width 614 height 461
click at [976, 366] on div at bounding box center [591, 411] width 1182 height 822
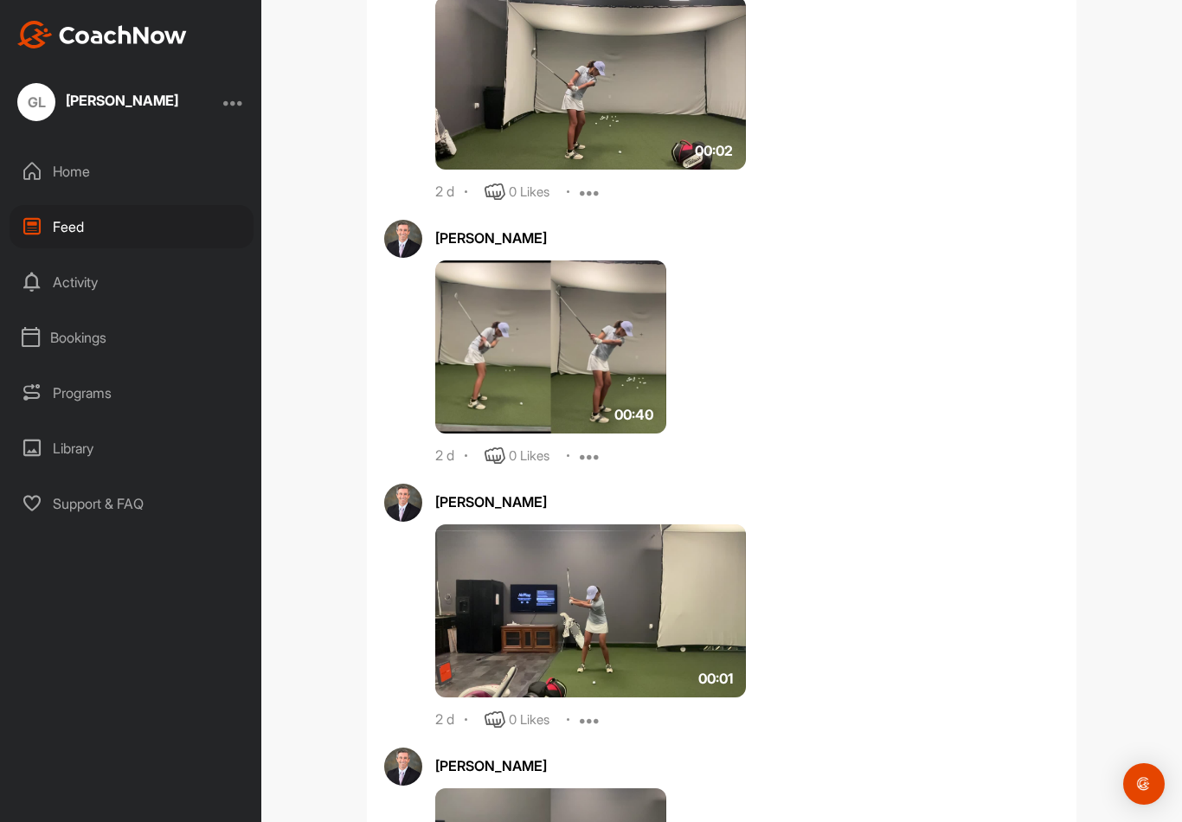
click at [596, 297] on img at bounding box center [550, 346] width 231 height 173
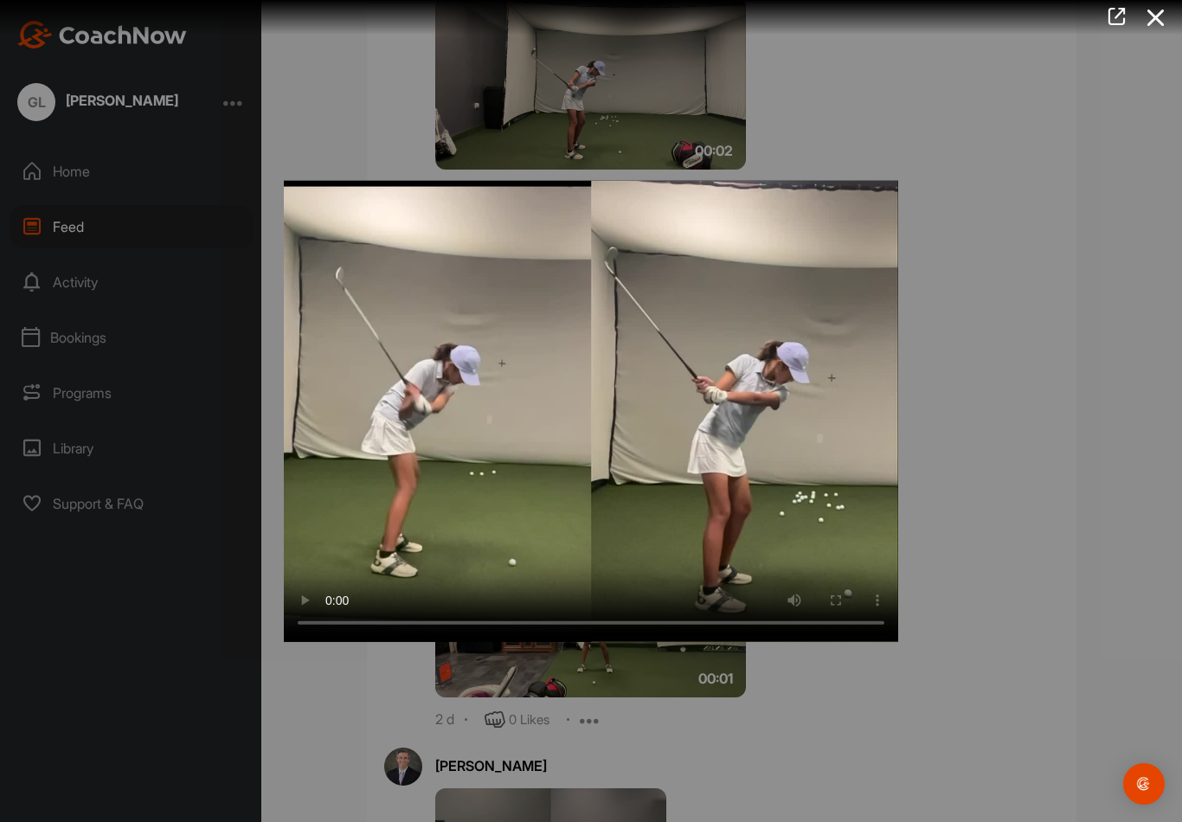
click at [594, 390] on video "Video Player" at bounding box center [591, 411] width 614 height 461
click at [583, 381] on video "Video Player" at bounding box center [591, 411] width 614 height 461
click at [583, 399] on video "Video Player" at bounding box center [591, 411] width 614 height 461
click at [932, 309] on div at bounding box center [591, 411] width 1182 height 822
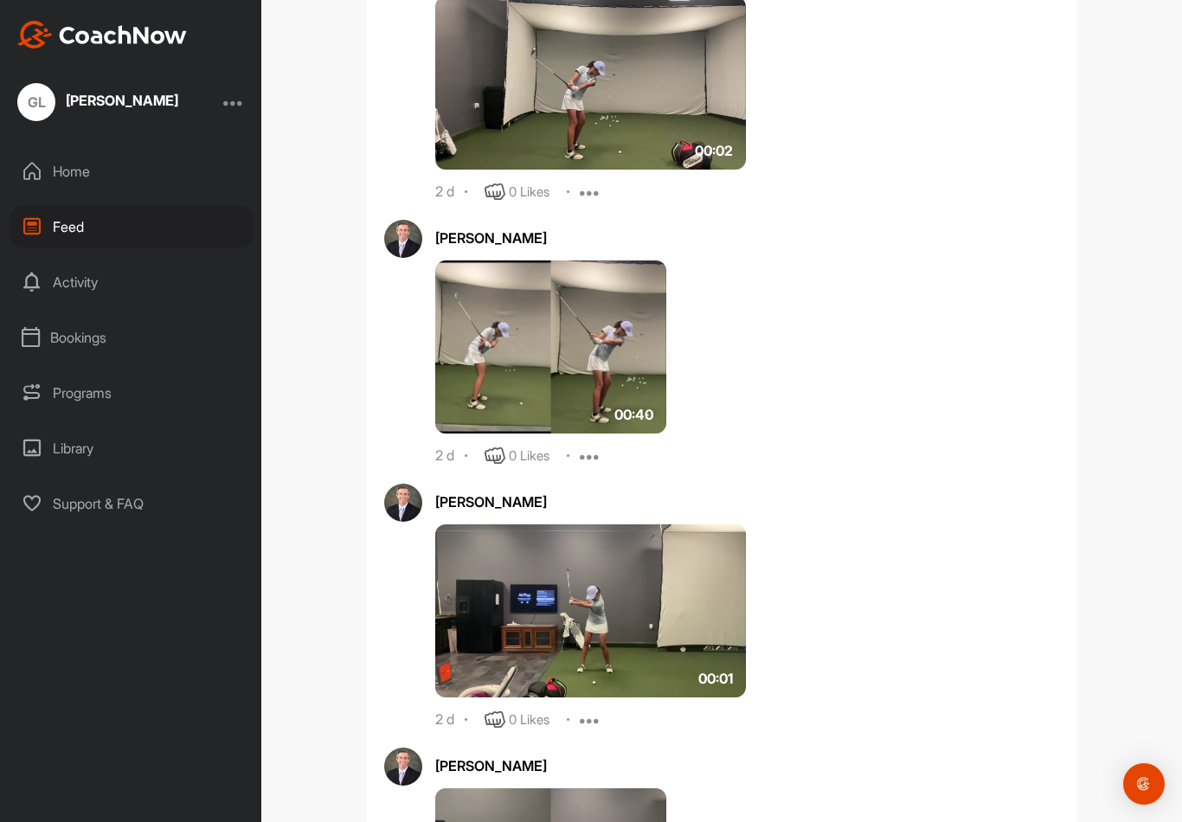
scroll to position [2286, 0]
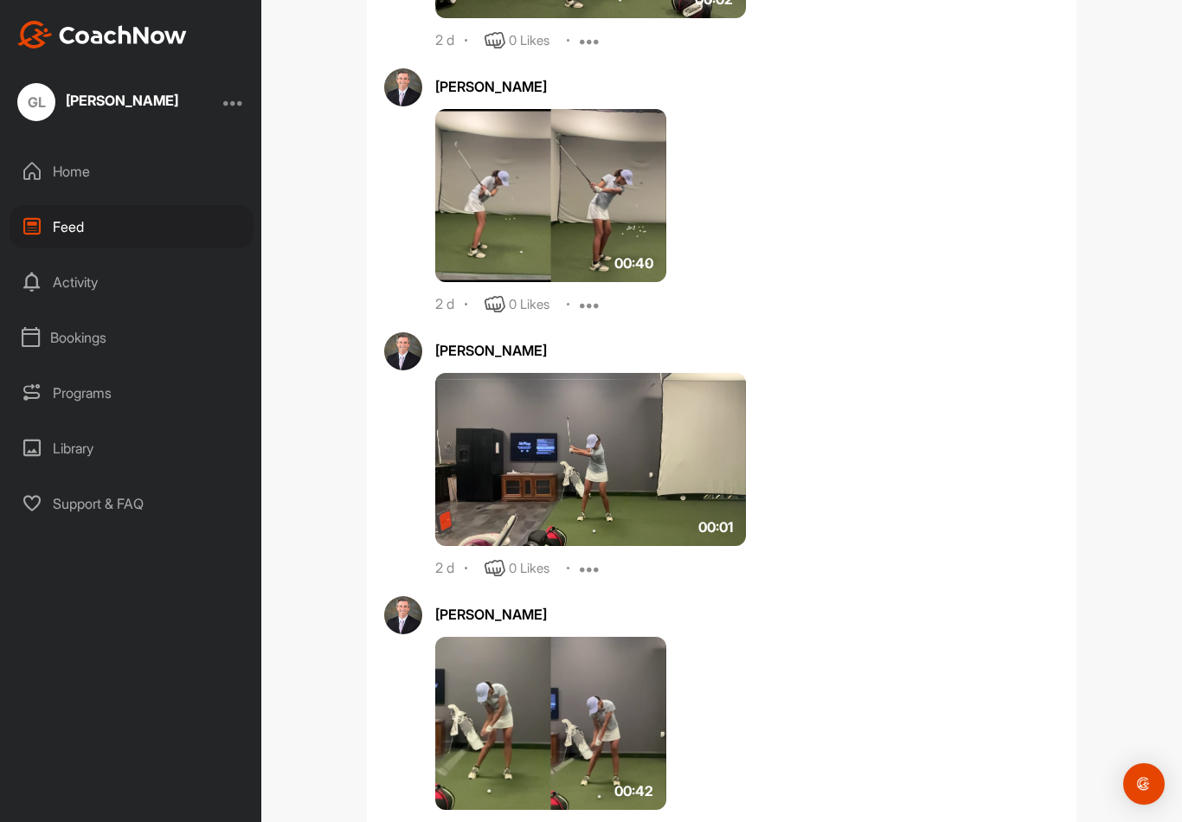
click at [646, 416] on img at bounding box center [590, 459] width 311 height 173
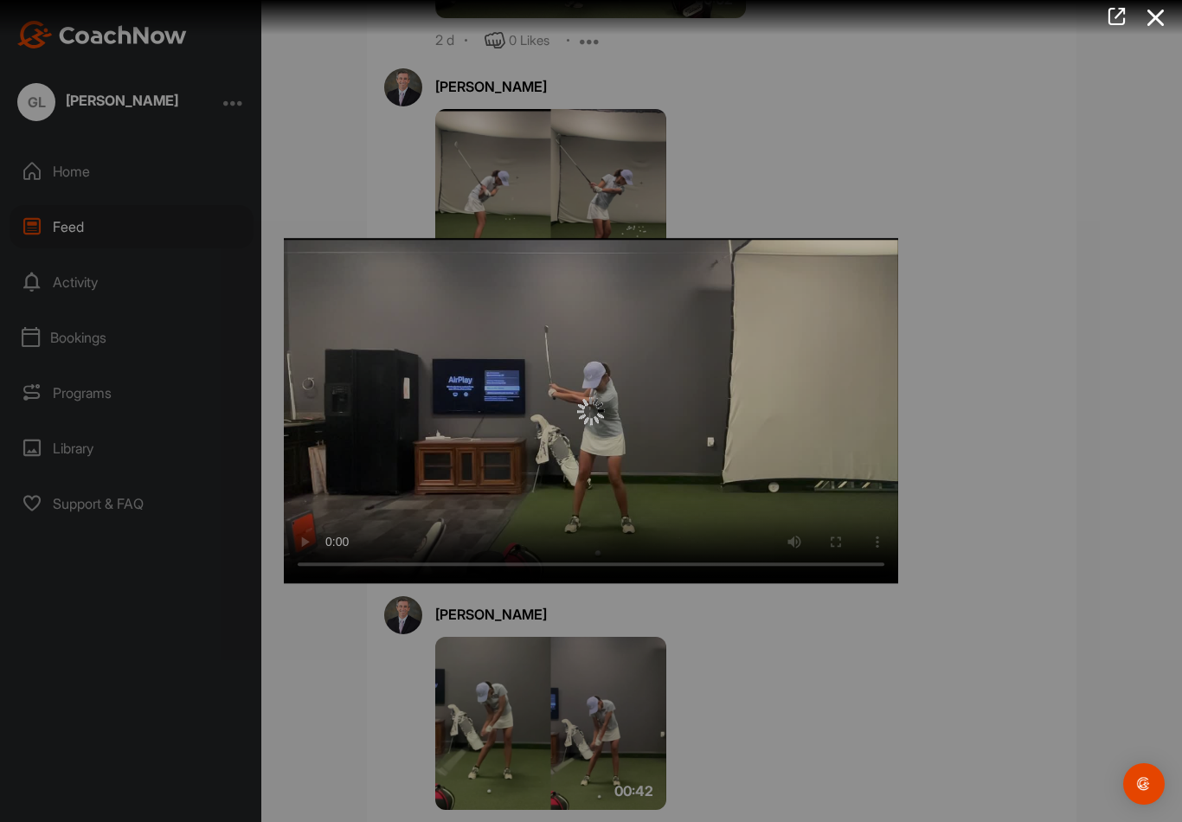
click at [614, 417] on div at bounding box center [591, 411] width 614 height 28
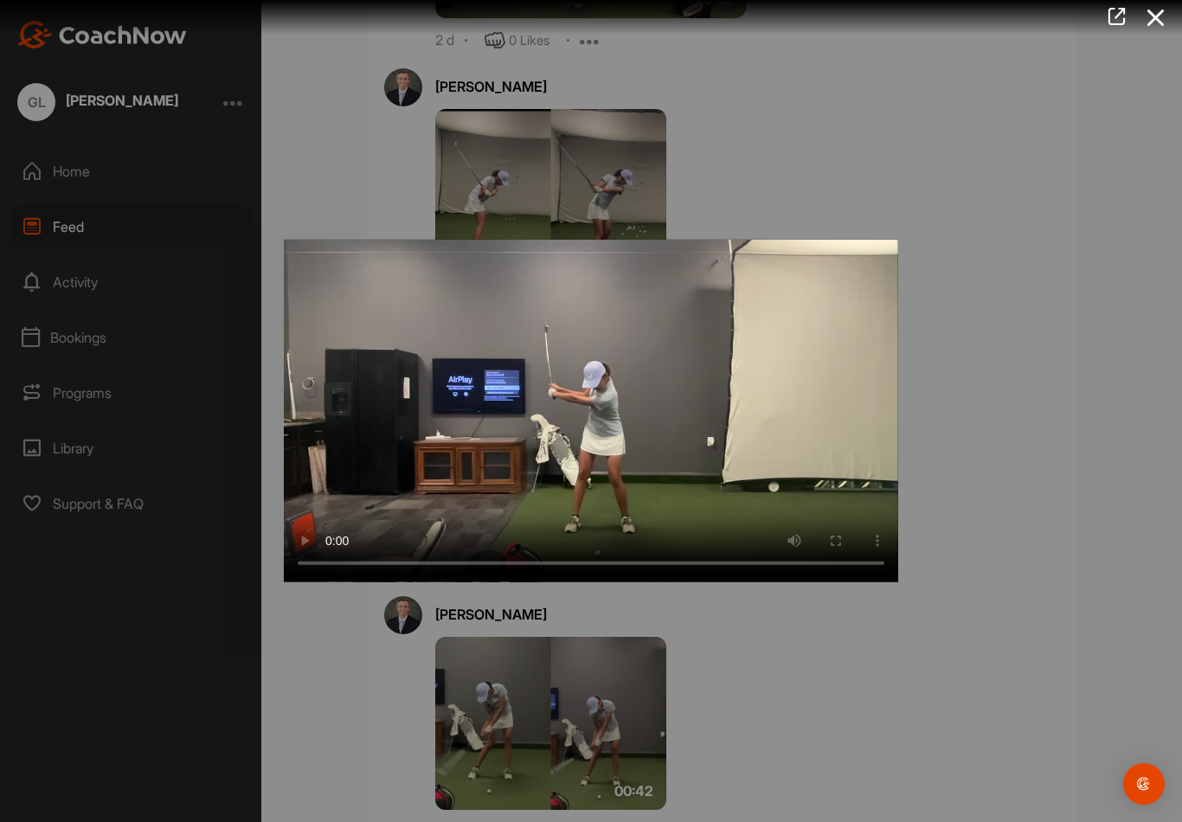
click at [612, 419] on video "Video Player" at bounding box center [591, 411] width 614 height 343
click at [802, 402] on video "Video Player" at bounding box center [591, 411] width 614 height 343
click at [825, 575] on video "Video Player" at bounding box center [591, 411] width 614 height 343
click at [760, 669] on div at bounding box center [591, 411] width 1182 height 822
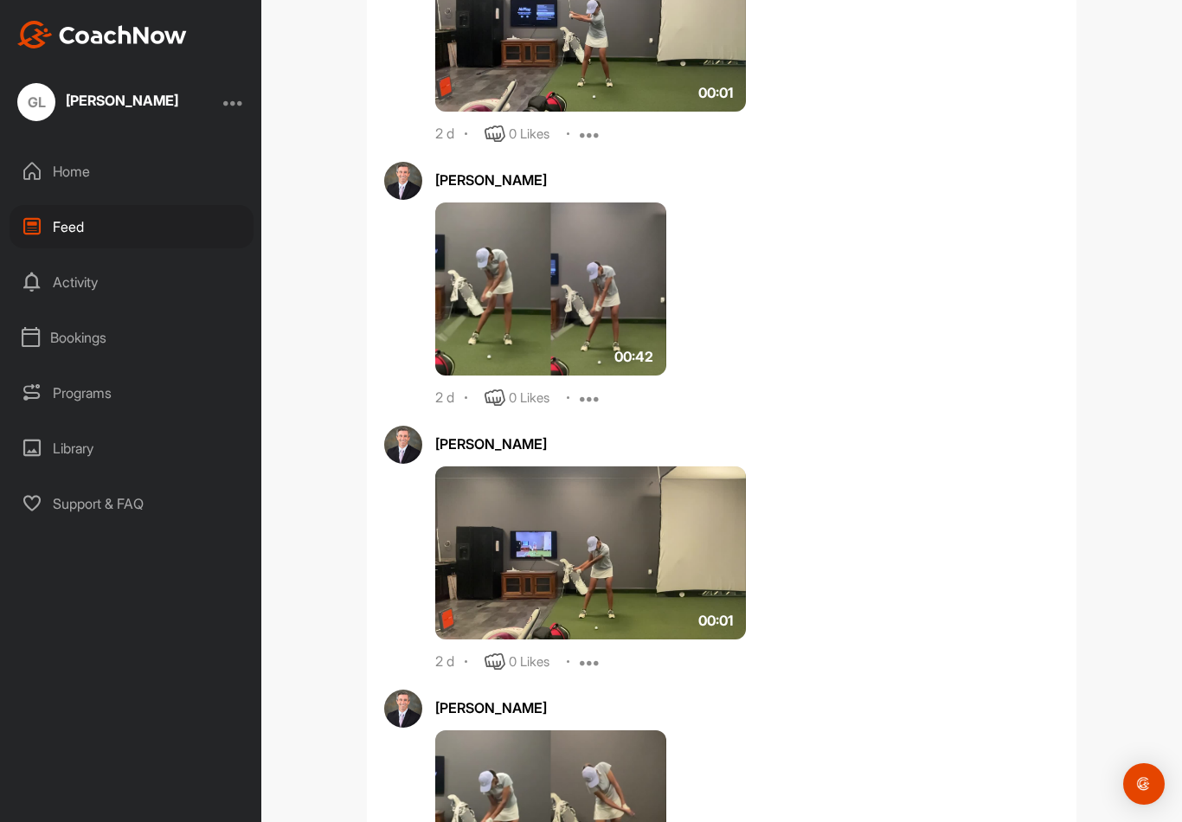
scroll to position [2721, 0]
click at [633, 306] on img at bounding box center [550, 288] width 231 height 173
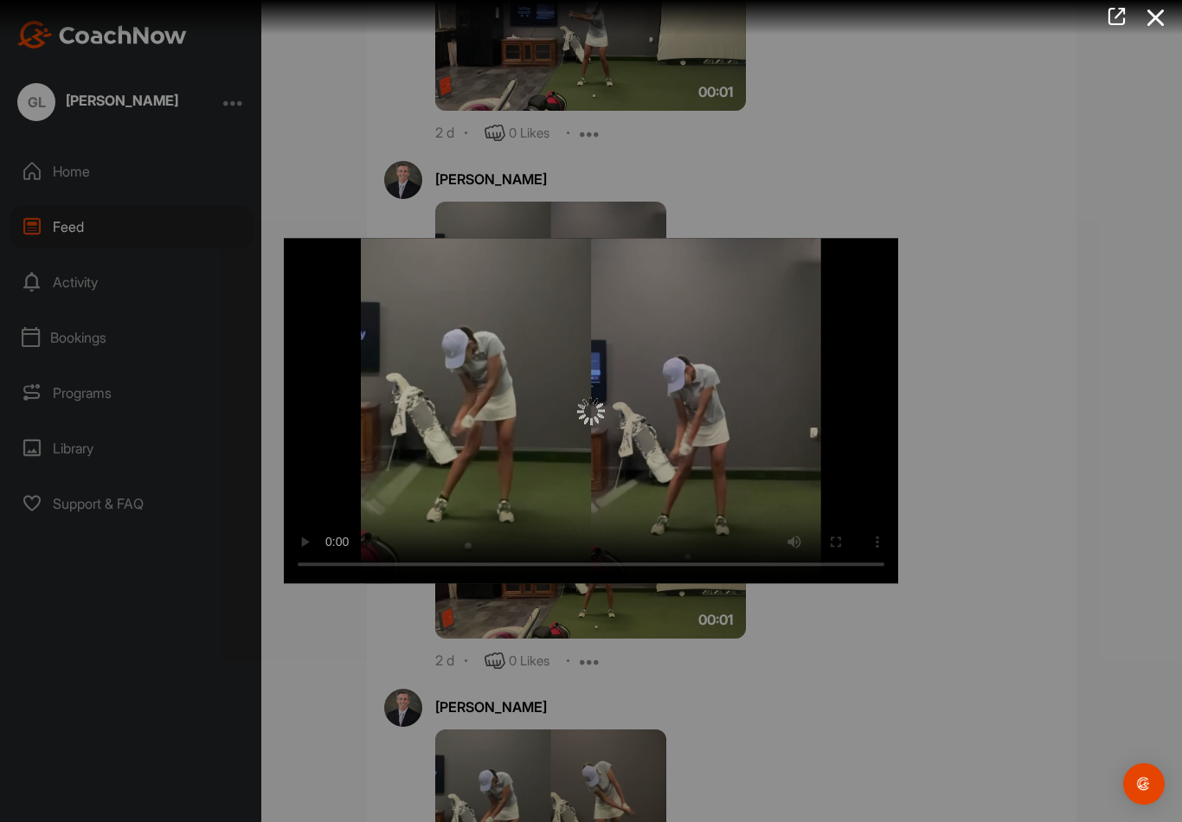
click at [630, 430] on div at bounding box center [591, 410] width 614 height 345
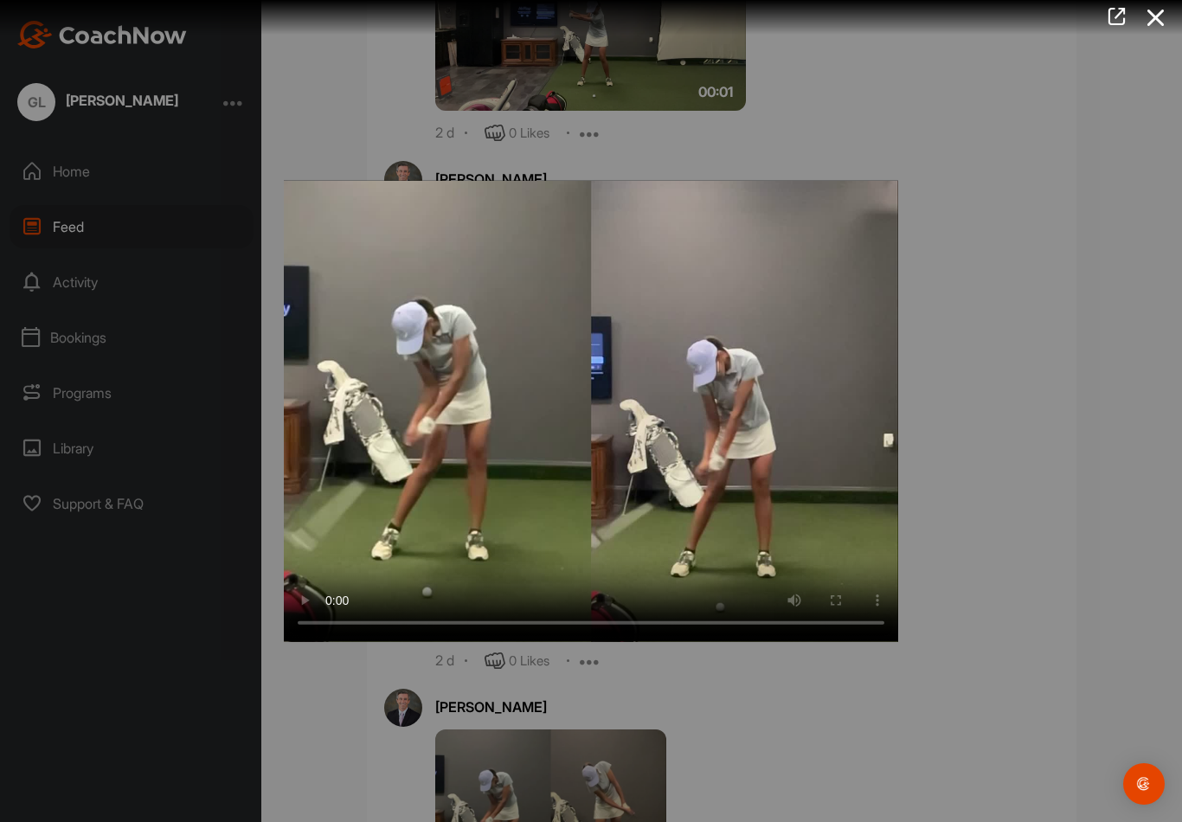
click at [619, 400] on video "Video Player" at bounding box center [591, 411] width 614 height 461
click at [414, 248] on video "Video Player" at bounding box center [591, 411] width 614 height 461
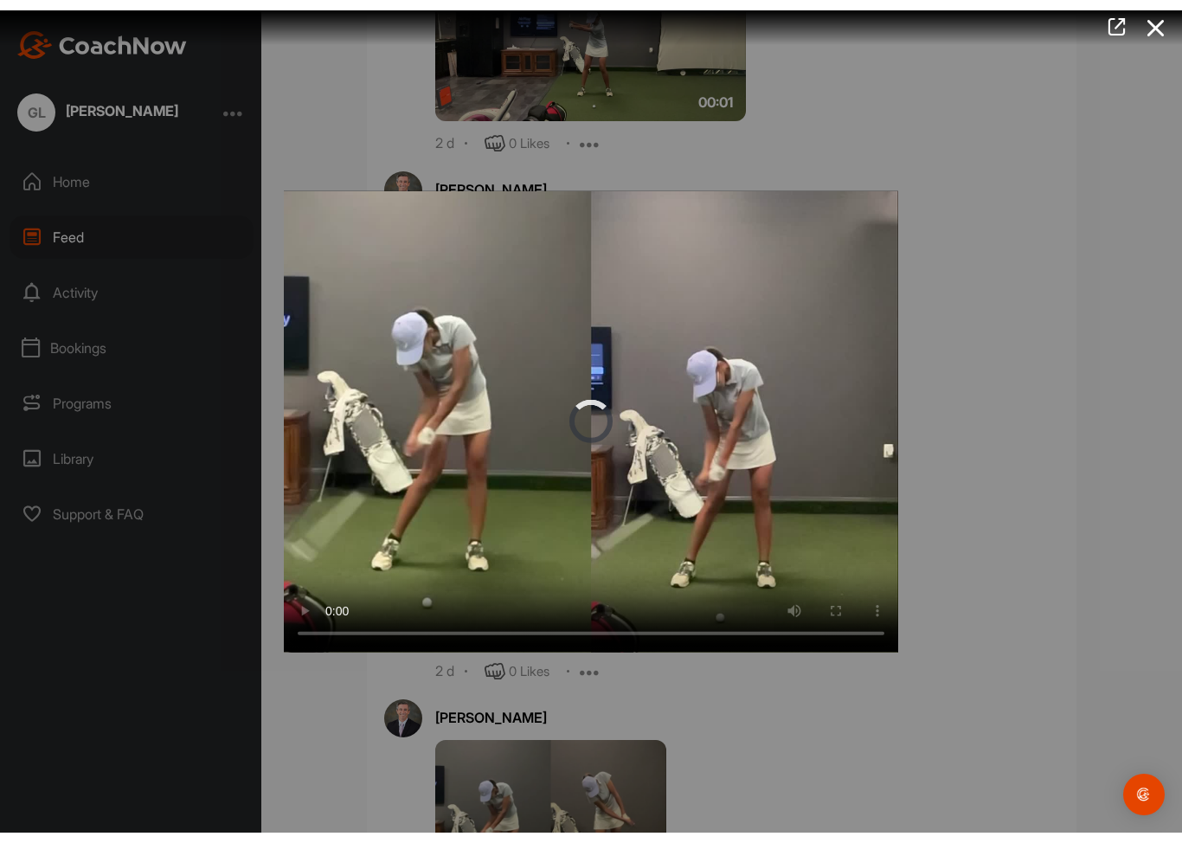
scroll to position [0, 0]
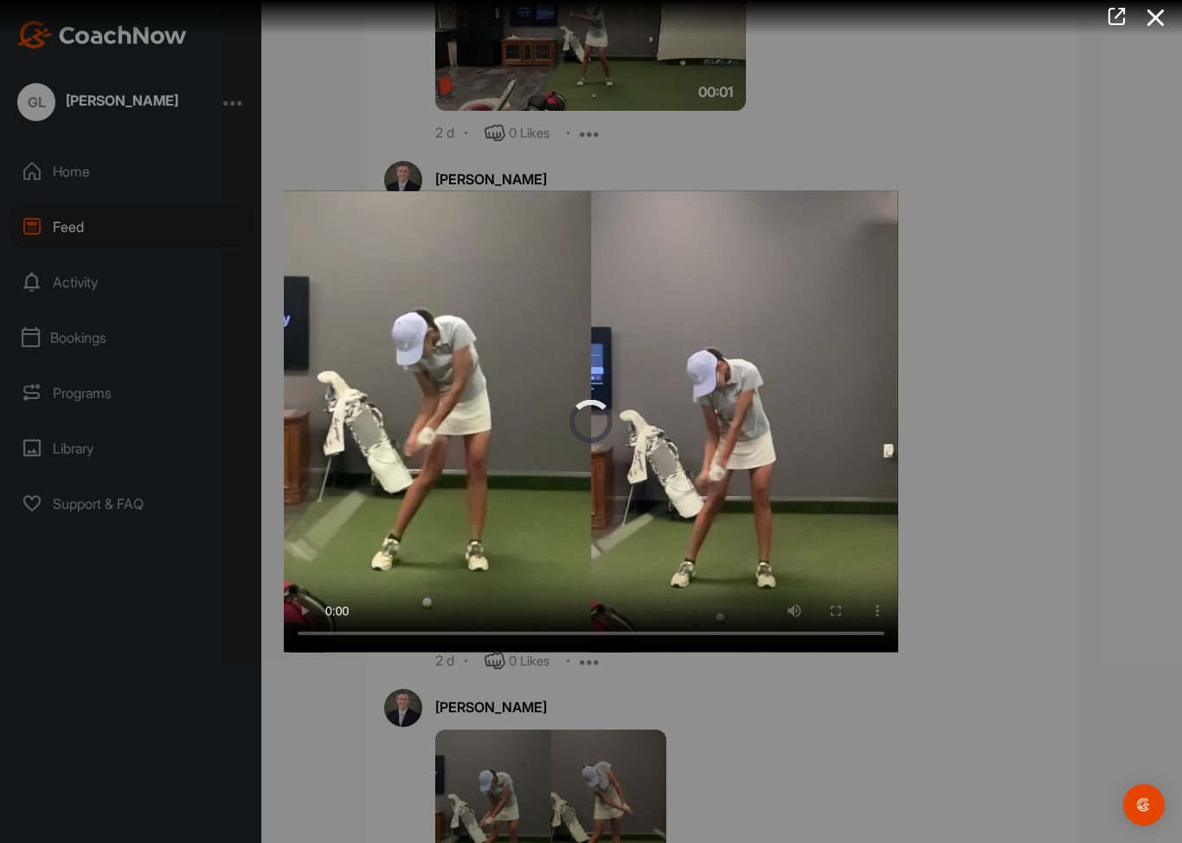
click at [306, 213] on video "Video Player" at bounding box center [591, 421] width 614 height 461
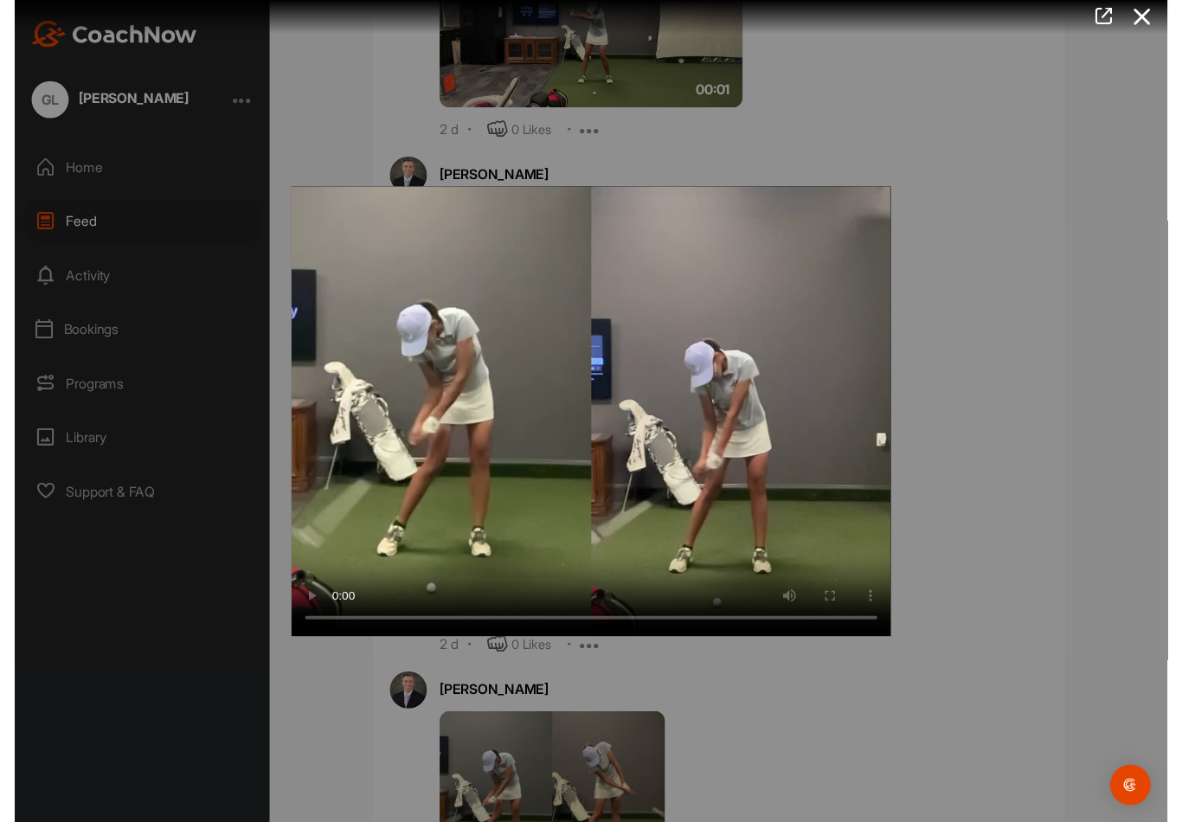
scroll to position [21, 0]
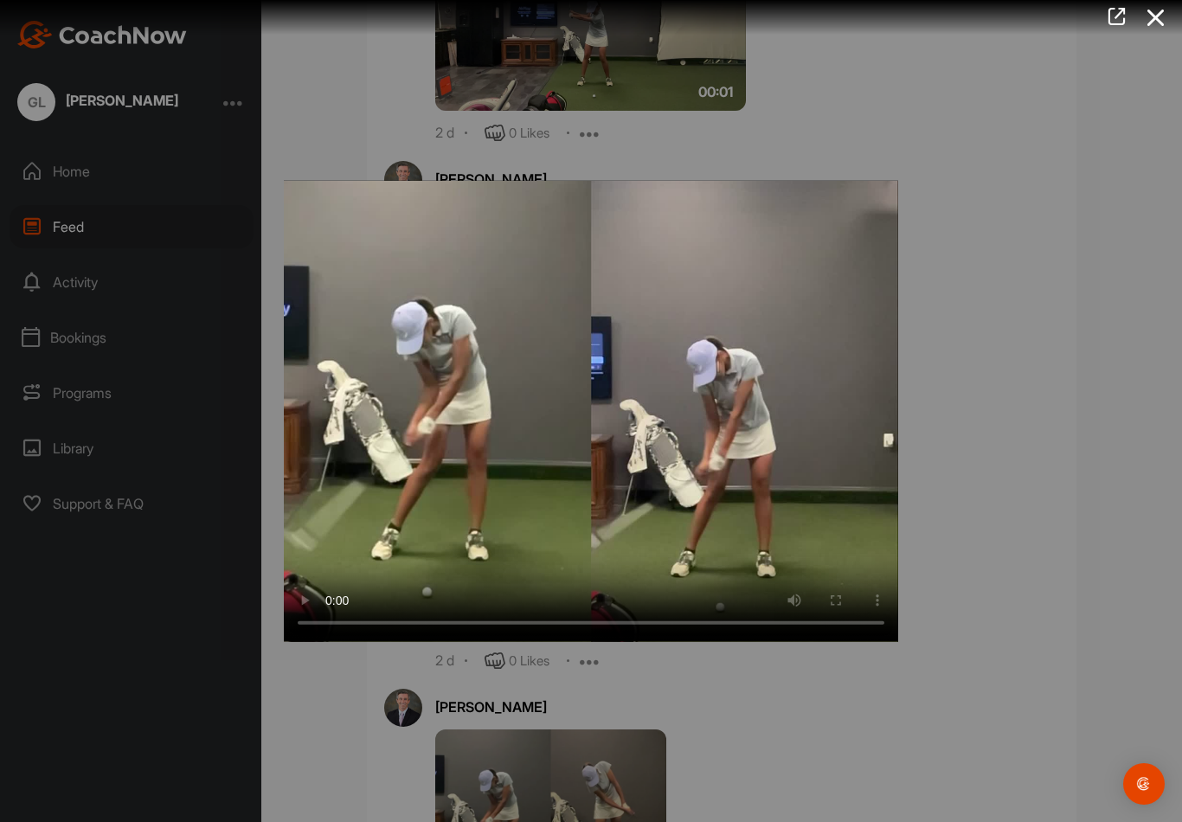
click at [674, 148] on div at bounding box center [591, 411] width 1182 height 822
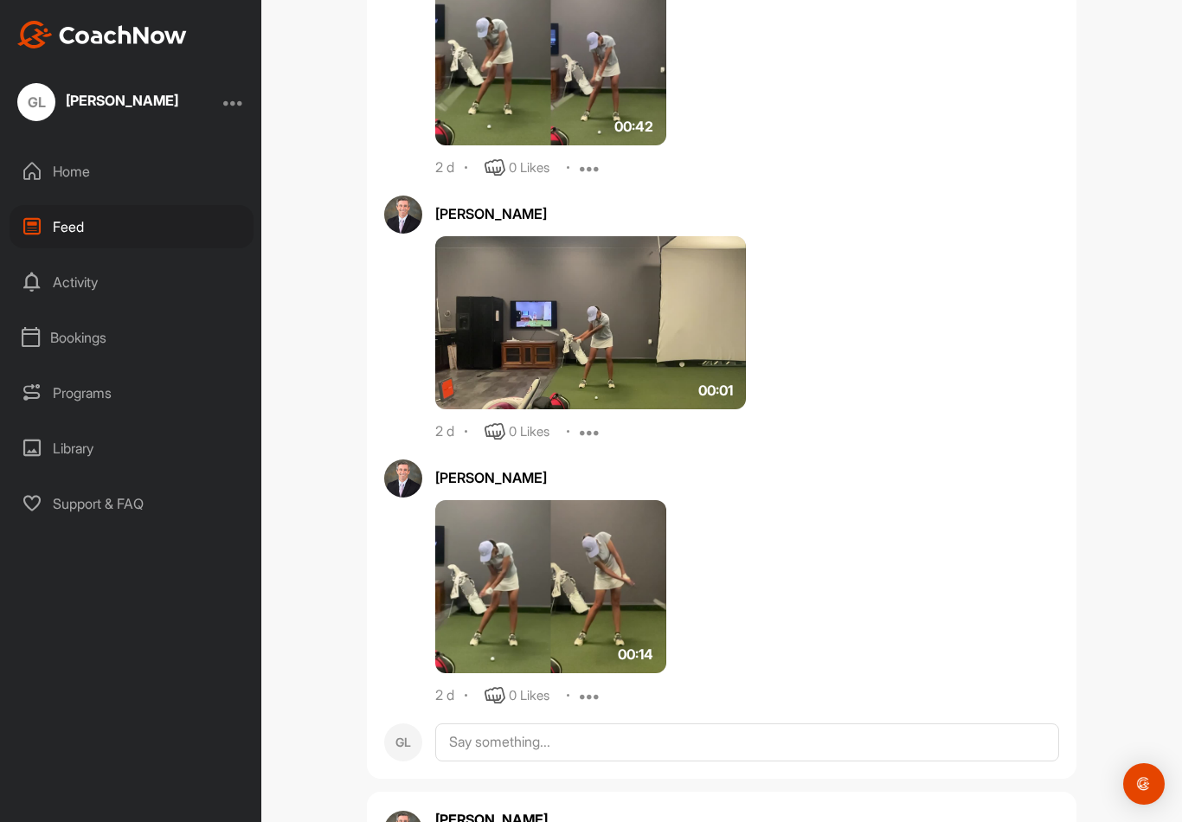
scroll to position [2951, 0]
click at [692, 354] on img at bounding box center [590, 322] width 311 height 173
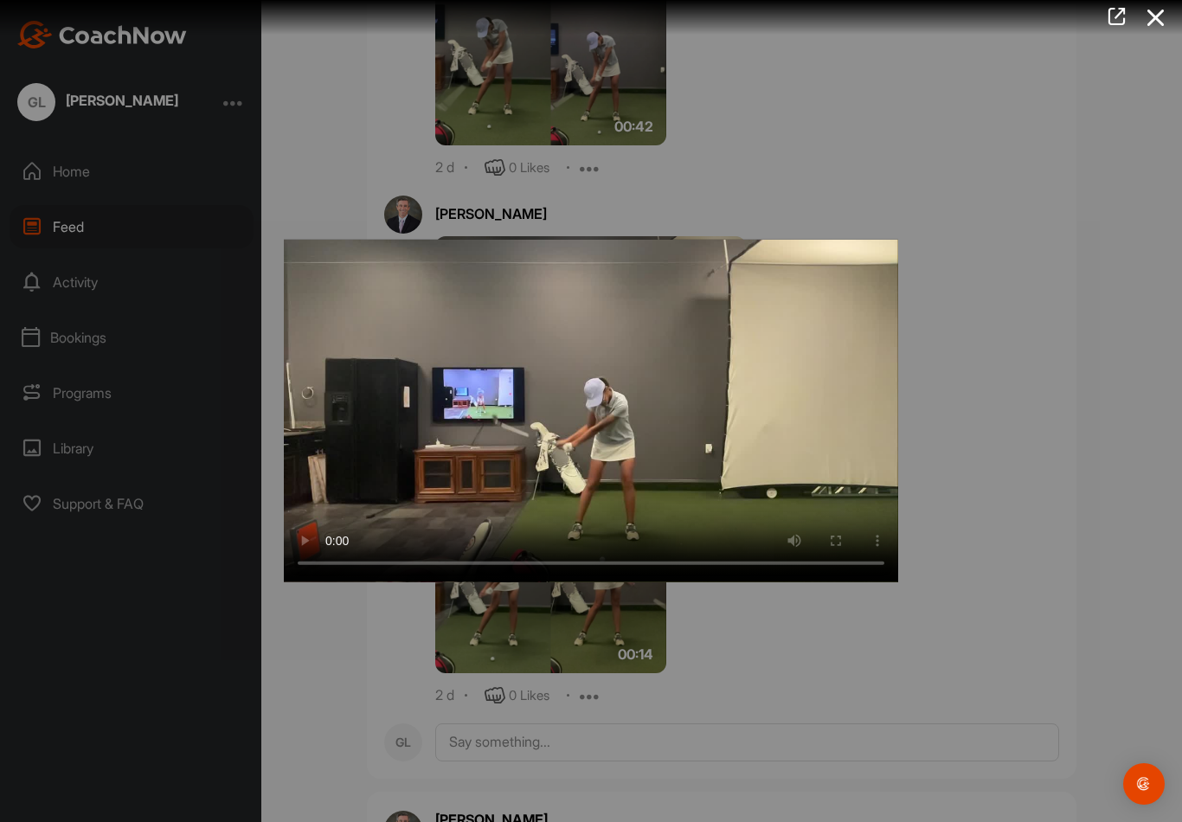
click at [594, 420] on video "Video Player" at bounding box center [591, 411] width 614 height 343
click at [782, 420] on video "Video Player" at bounding box center [591, 411] width 614 height 343
click at [1010, 389] on div at bounding box center [591, 411] width 1182 height 822
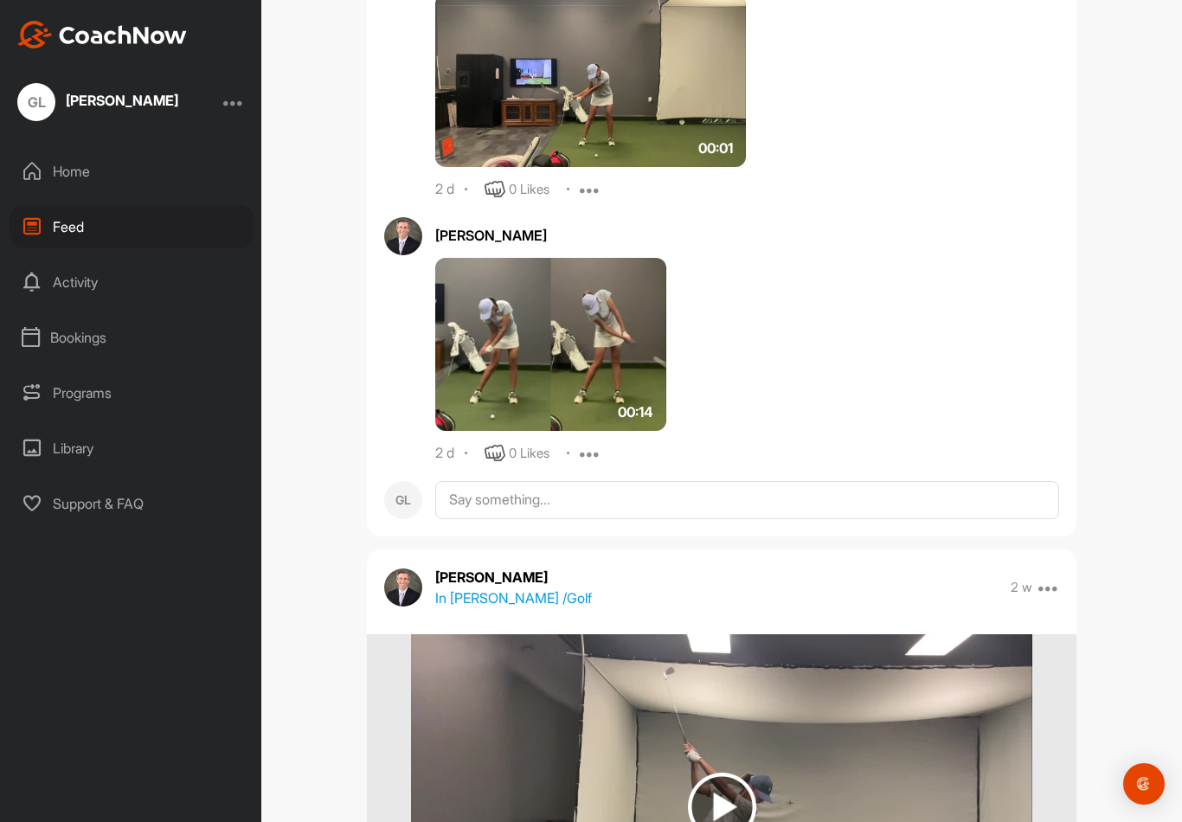
scroll to position [3203, 0]
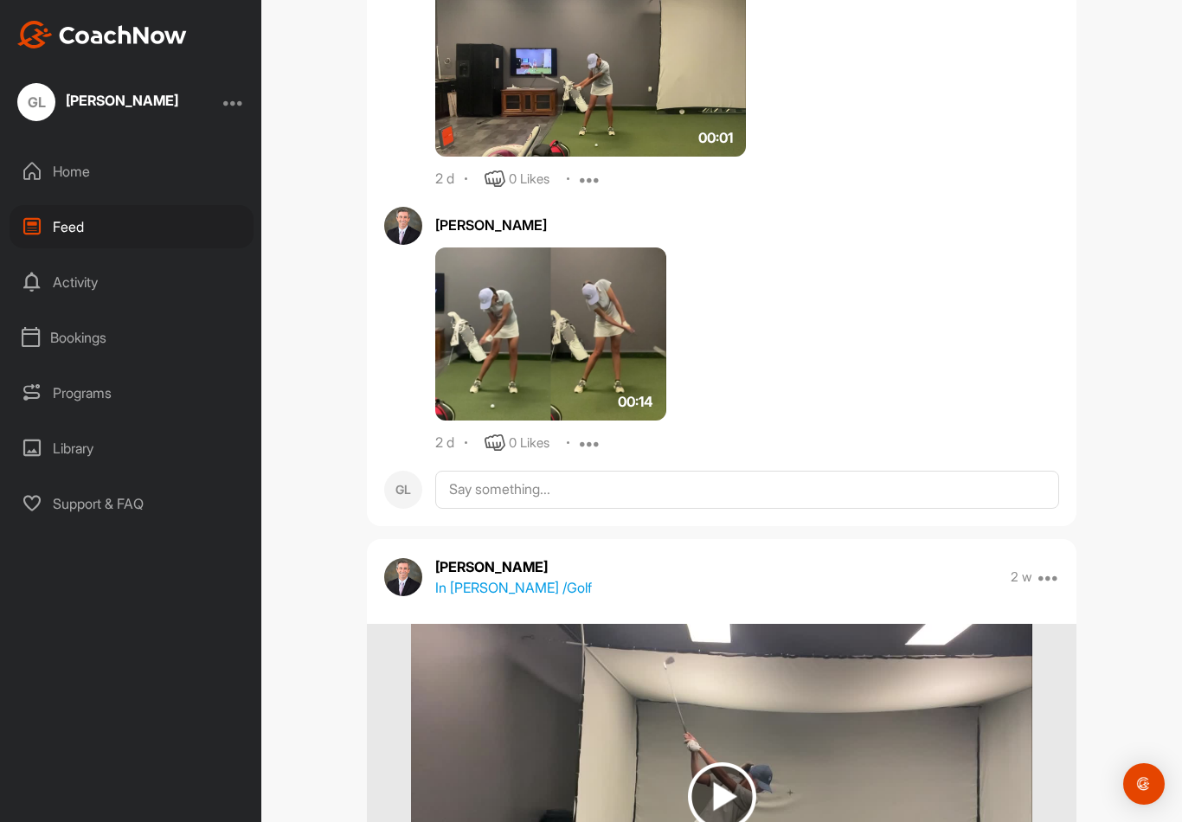
click at [649, 351] on img at bounding box center [550, 333] width 231 height 173
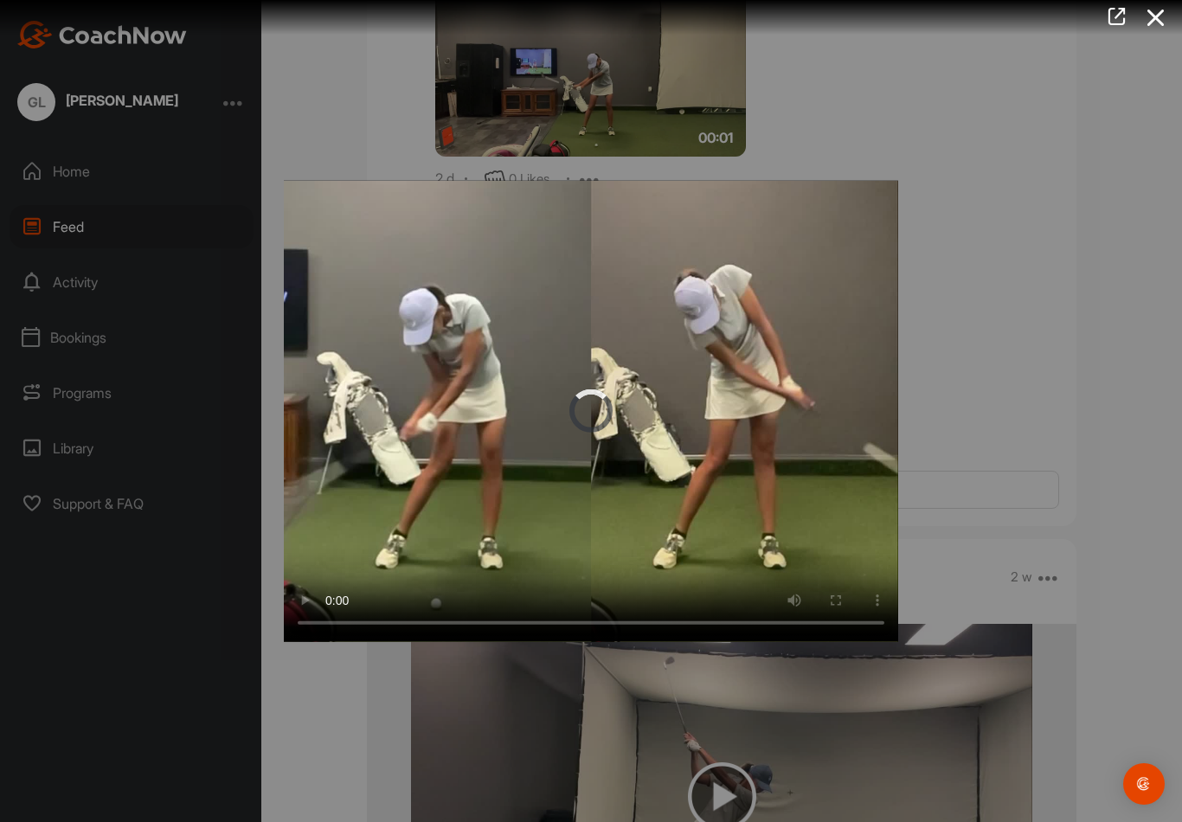
click at [625, 416] on video "Video Player" at bounding box center [591, 411] width 614 height 461
click at [1026, 357] on div at bounding box center [591, 411] width 1182 height 822
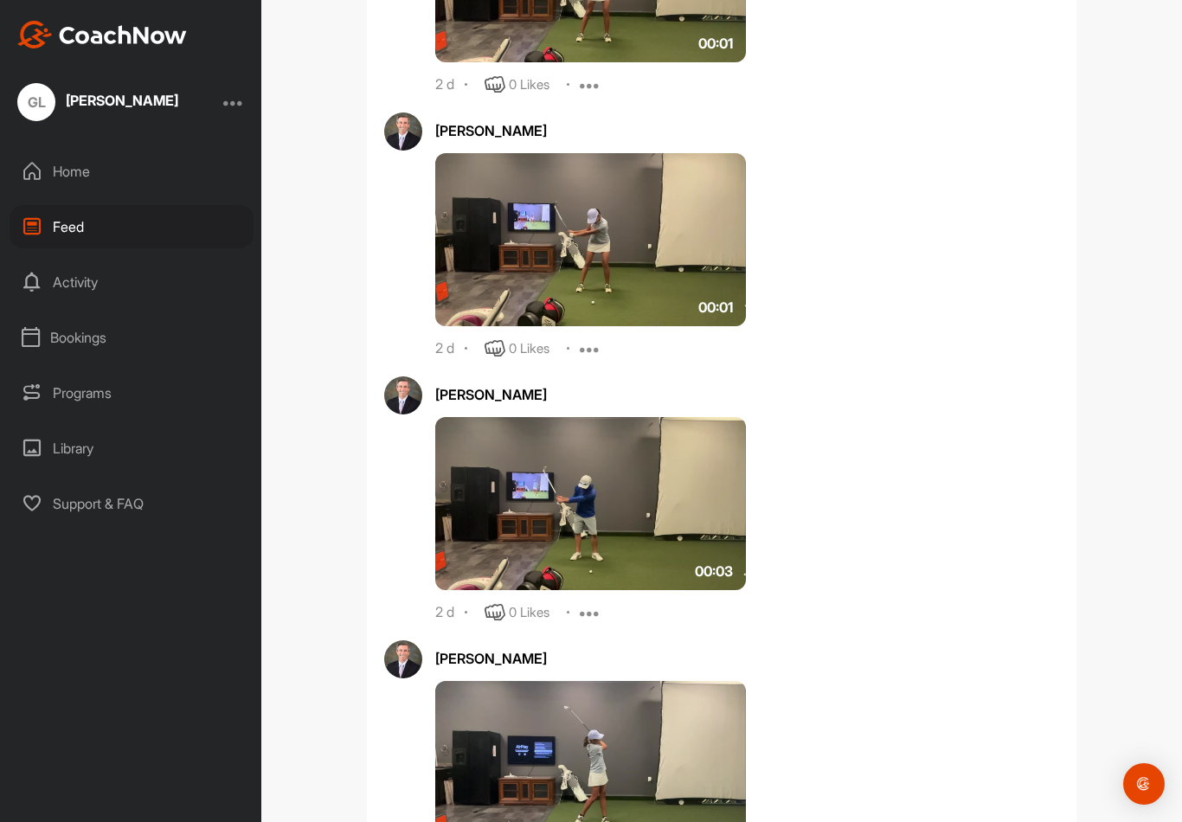
scroll to position [1175, 0]
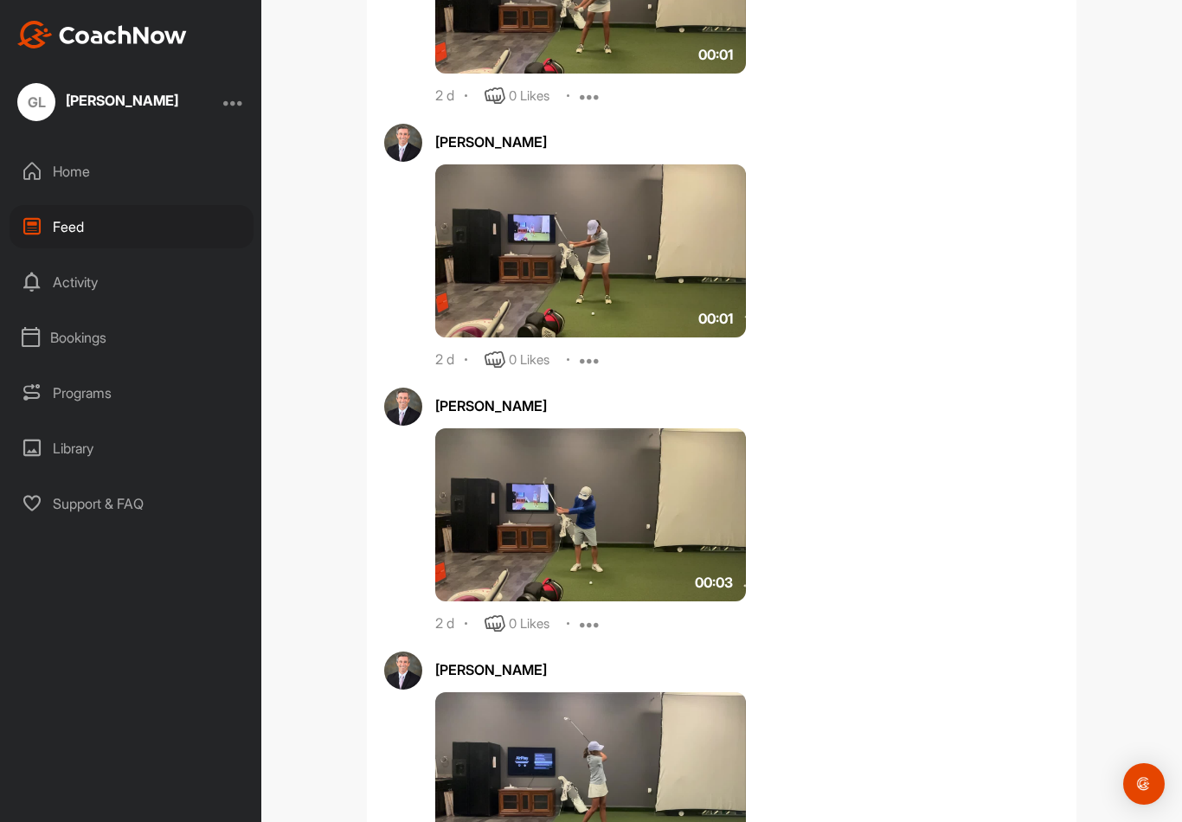
click at [718, 476] on img at bounding box center [590, 514] width 311 height 173
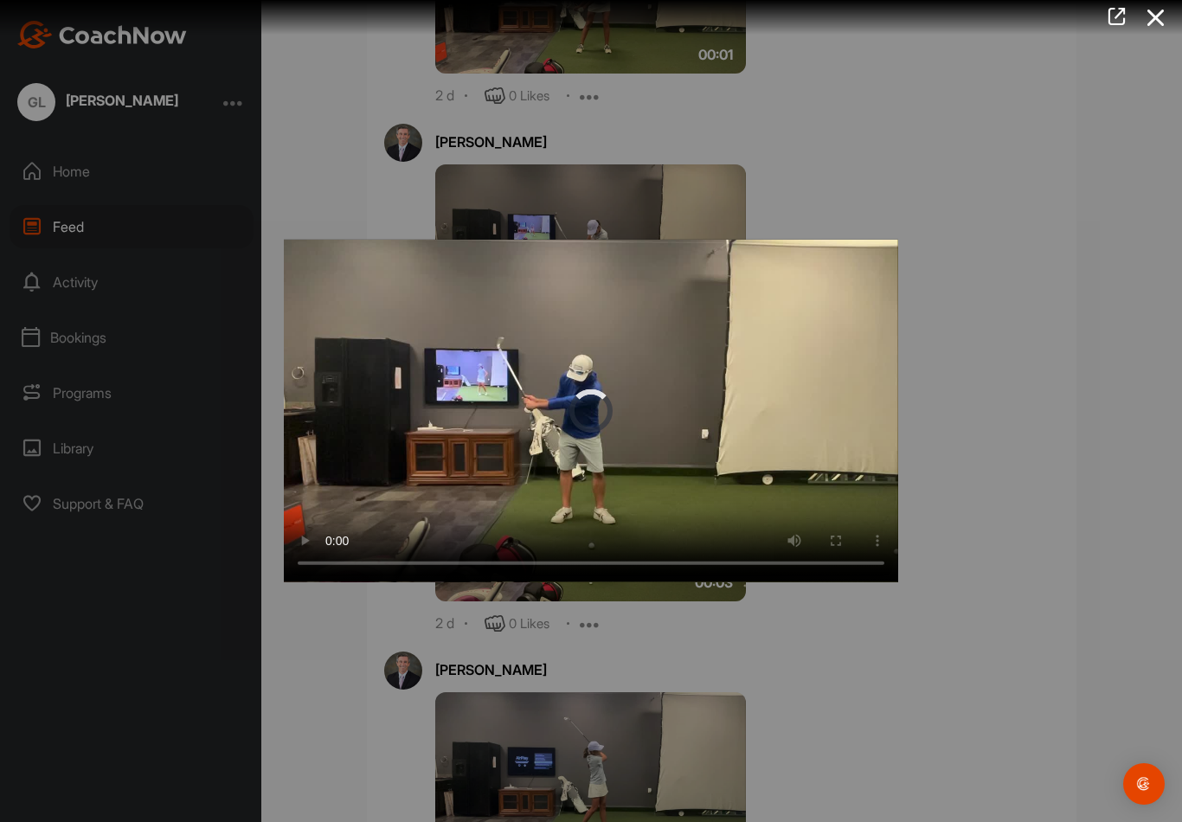
click at [624, 427] on video "Video Player" at bounding box center [591, 411] width 614 height 343
click at [596, 418] on video "Video Player" at bounding box center [591, 411] width 614 height 343
click at [620, 476] on video "Video Player" at bounding box center [591, 411] width 614 height 343
click at [602, 433] on video "Video Player" at bounding box center [591, 411] width 614 height 343
click at [629, 473] on video "Video Player" at bounding box center [591, 411] width 614 height 343
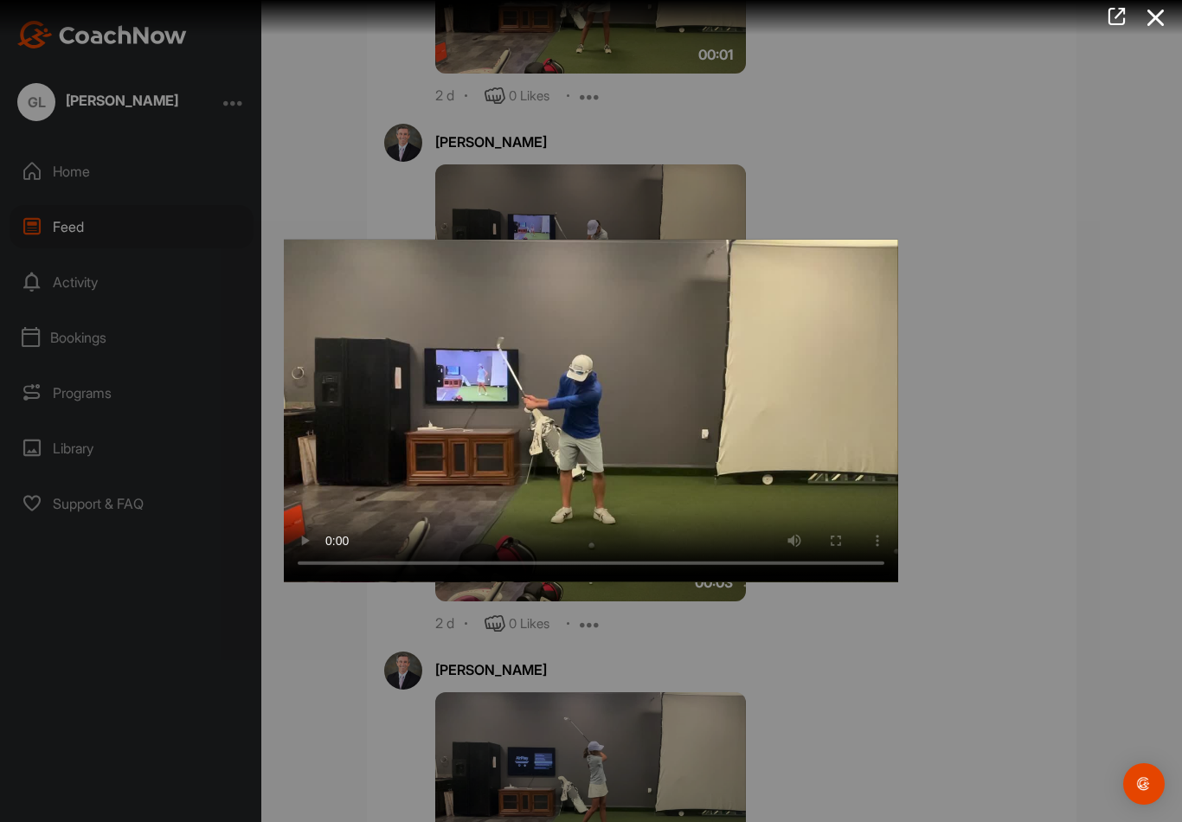
click at [602, 401] on video "Video Player" at bounding box center [591, 411] width 614 height 343
click at [609, 492] on video "Video Player" at bounding box center [591, 411] width 614 height 343
click at [597, 408] on video "Video Player" at bounding box center [591, 411] width 614 height 343
click at [616, 496] on video "Video Player" at bounding box center [591, 411] width 614 height 343
click at [586, 425] on video "Video Player" at bounding box center [591, 411] width 614 height 343
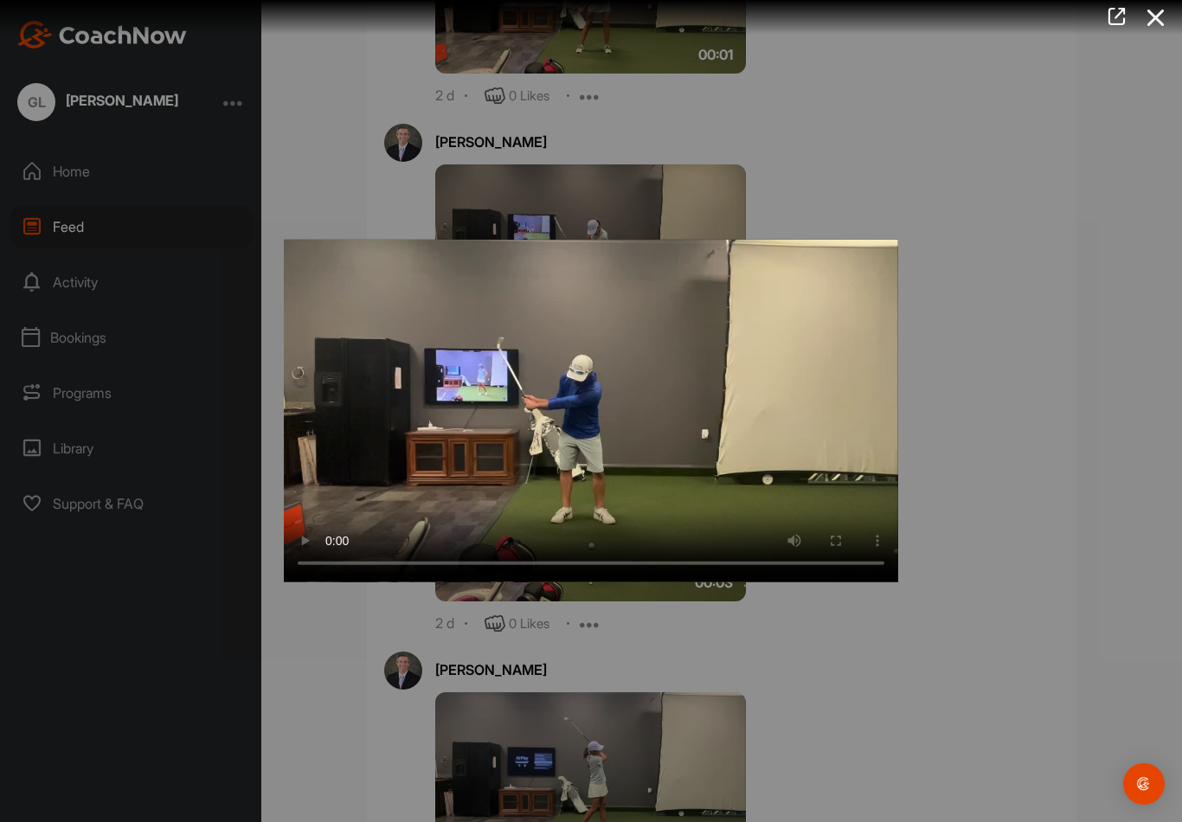
click at [588, 498] on video "Video Player" at bounding box center [591, 411] width 614 height 343
click at [357, 161] on div at bounding box center [591, 411] width 1182 height 822
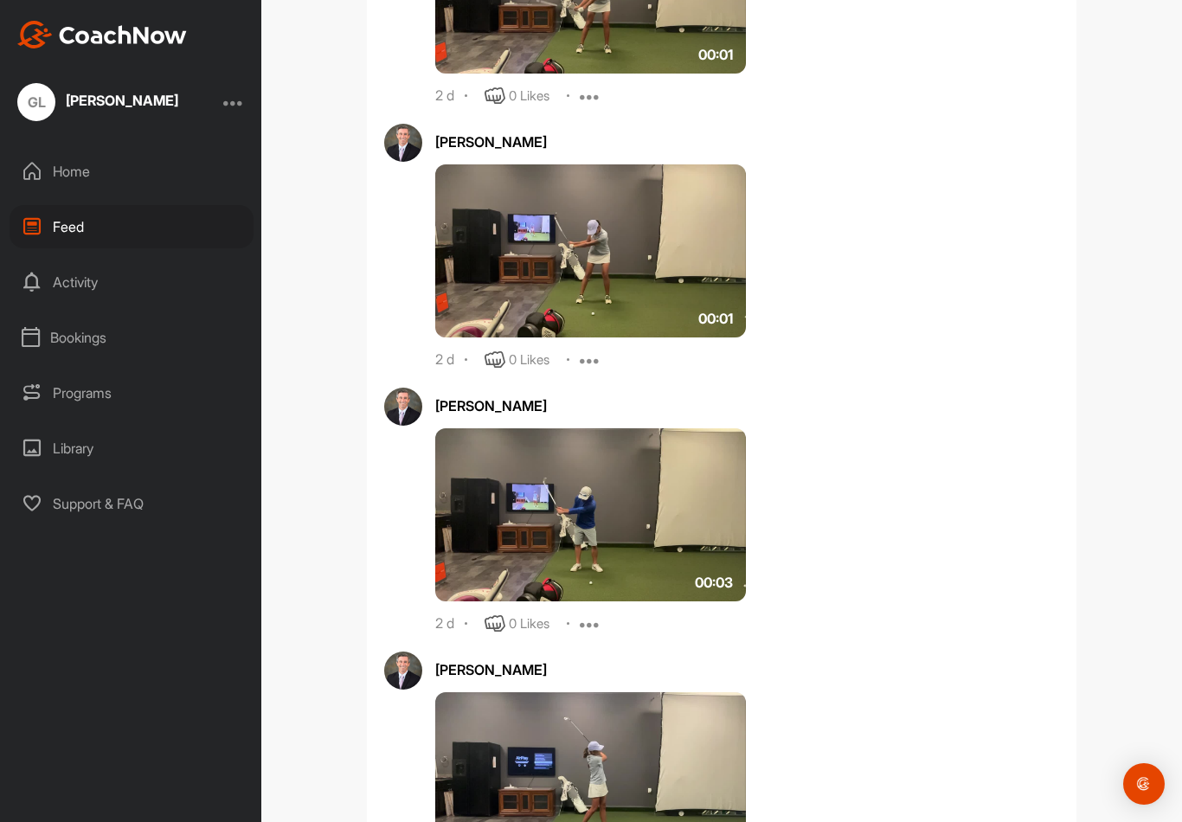
click at [538, 463] on img at bounding box center [590, 514] width 311 height 173
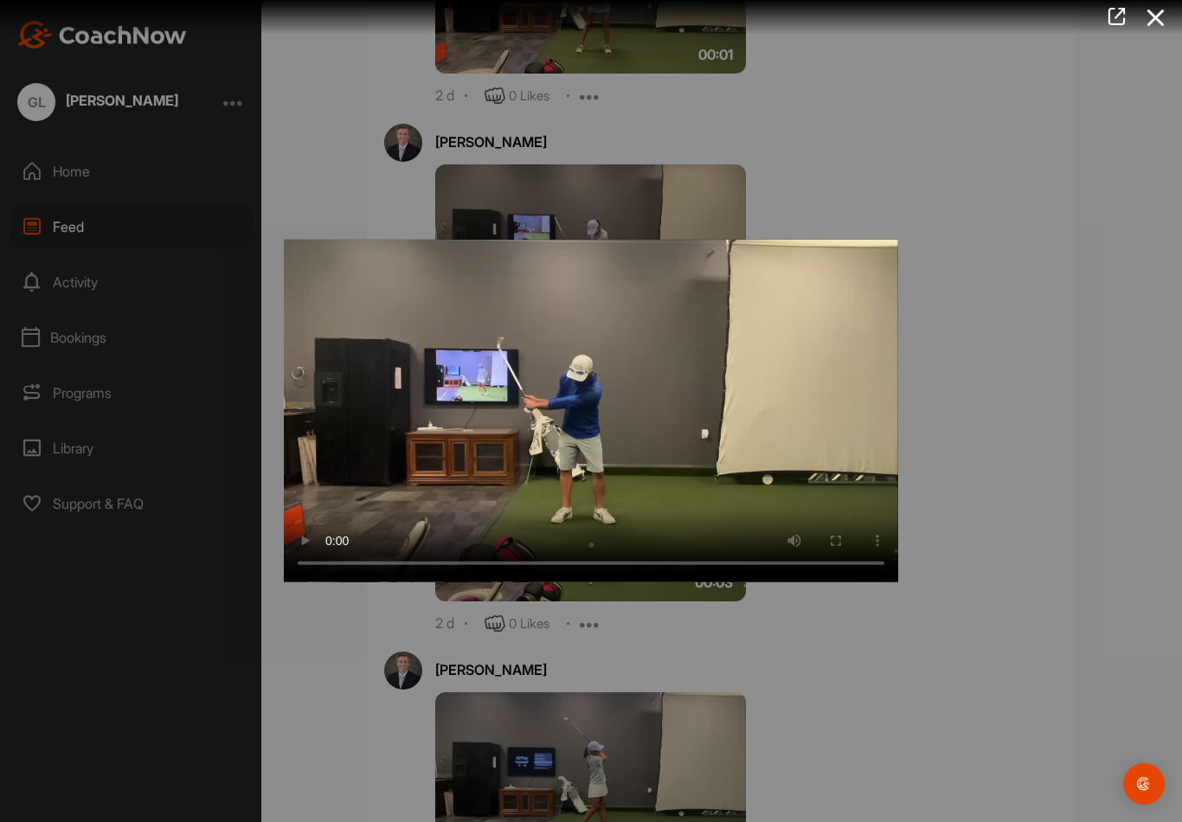
click at [590, 391] on video "Video Player" at bounding box center [591, 411] width 614 height 343
click at [519, 468] on video "Video Player" at bounding box center [591, 411] width 614 height 343
click at [315, 161] on div at bounding box center [591, 411] width 1182 height 822
